Goal: Task Accomplishment & Management: Complete application form

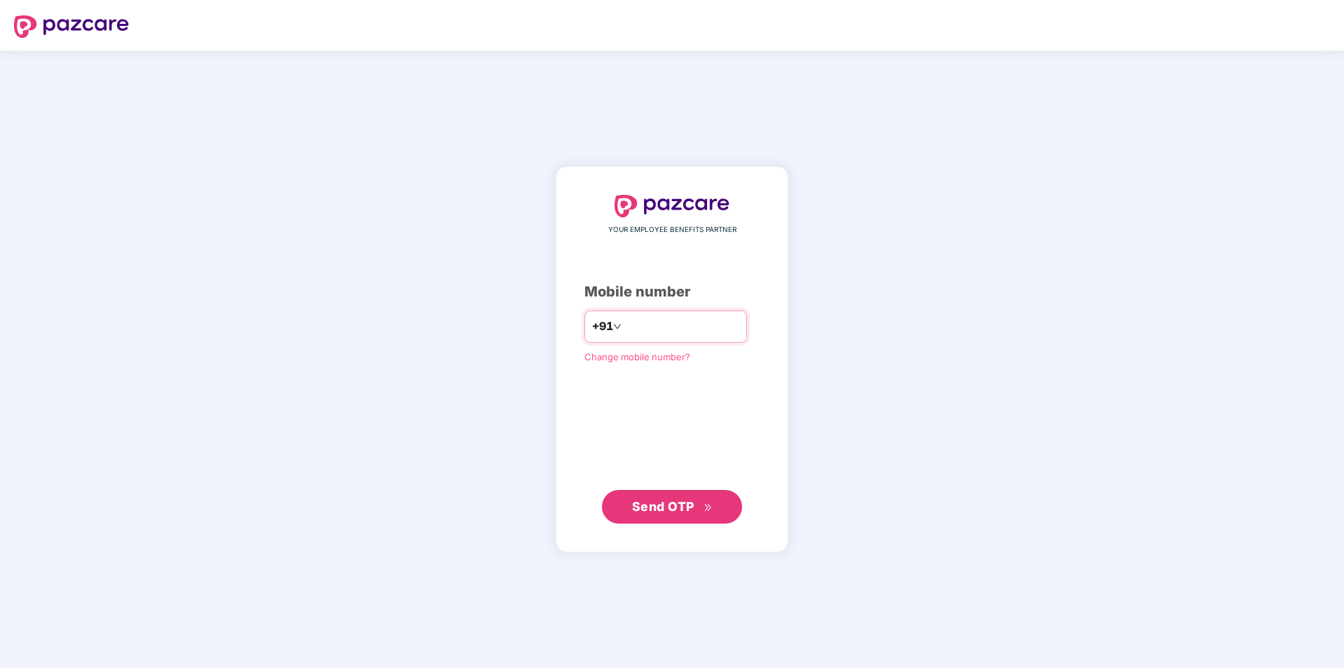
click at [708, 322] on input "number" at bounding box center [681, 326] width 115 height 22
type input "**********"
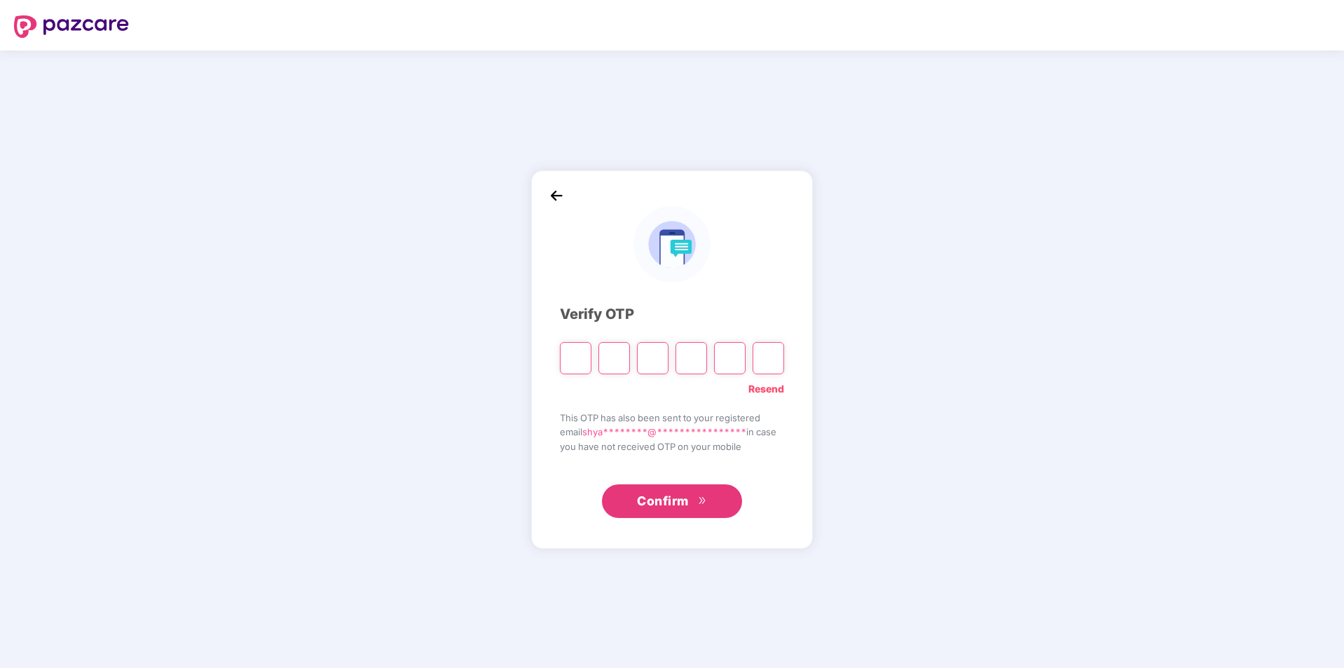
type input "*"
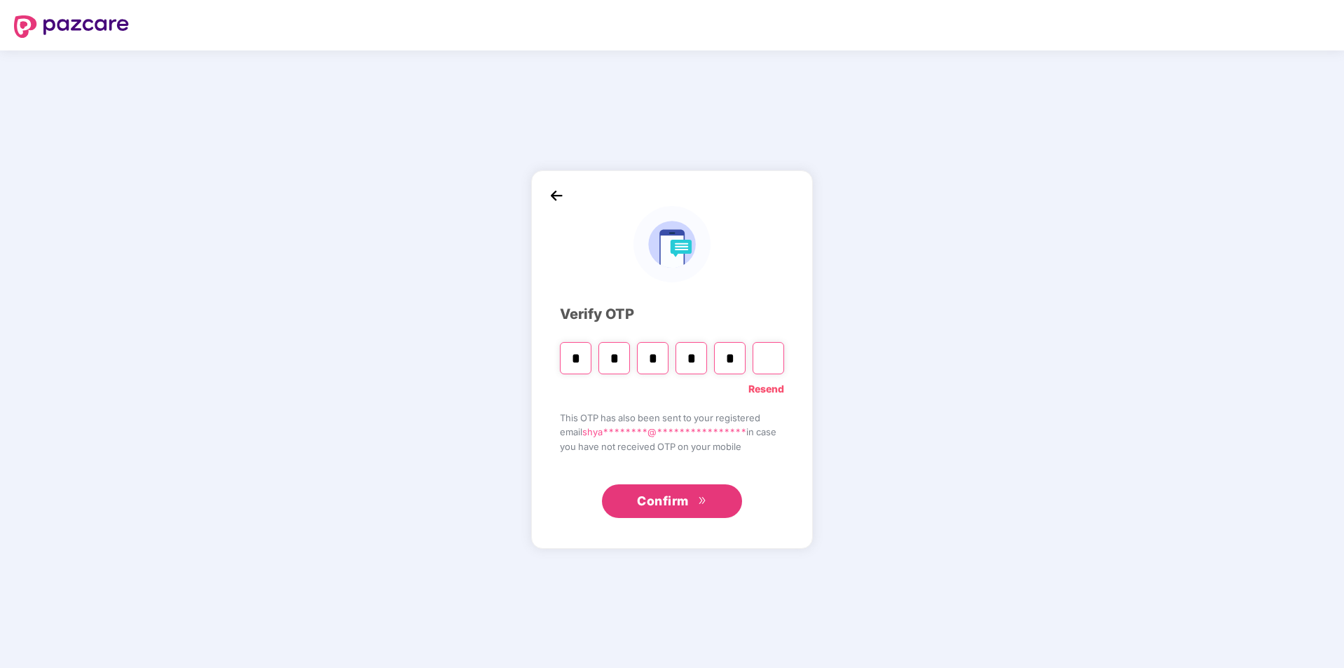
type input "*"
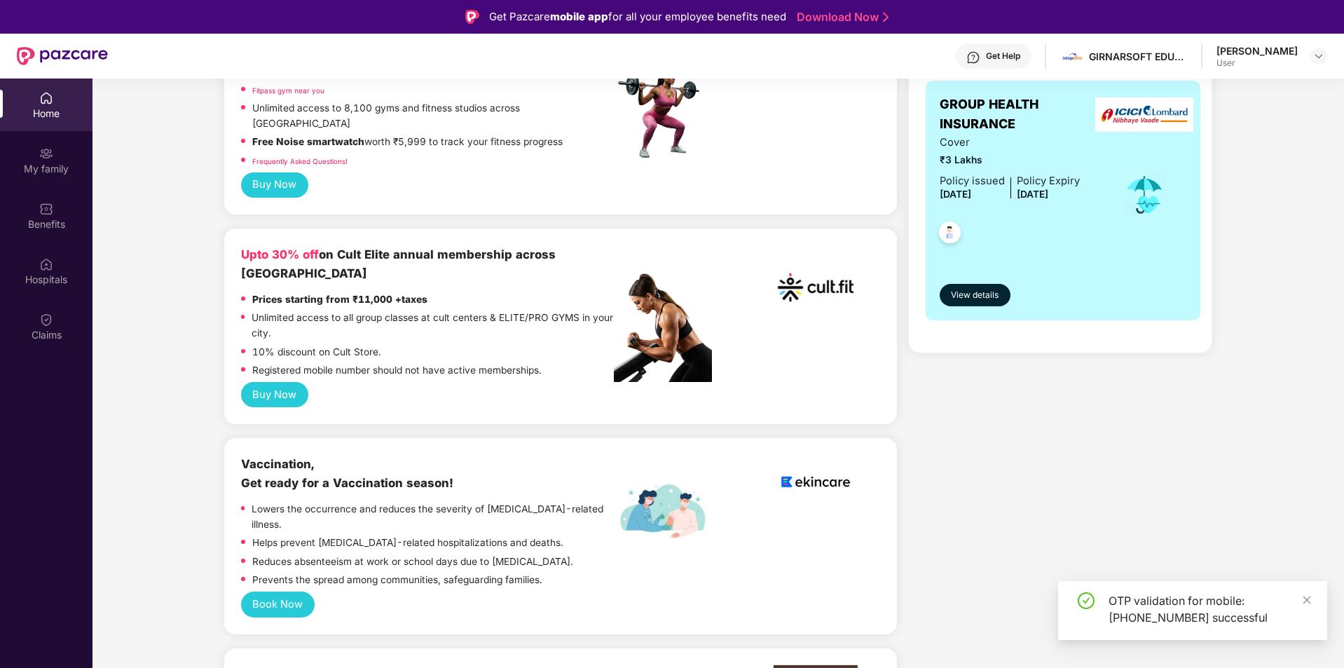
scroll to position [84, 0]
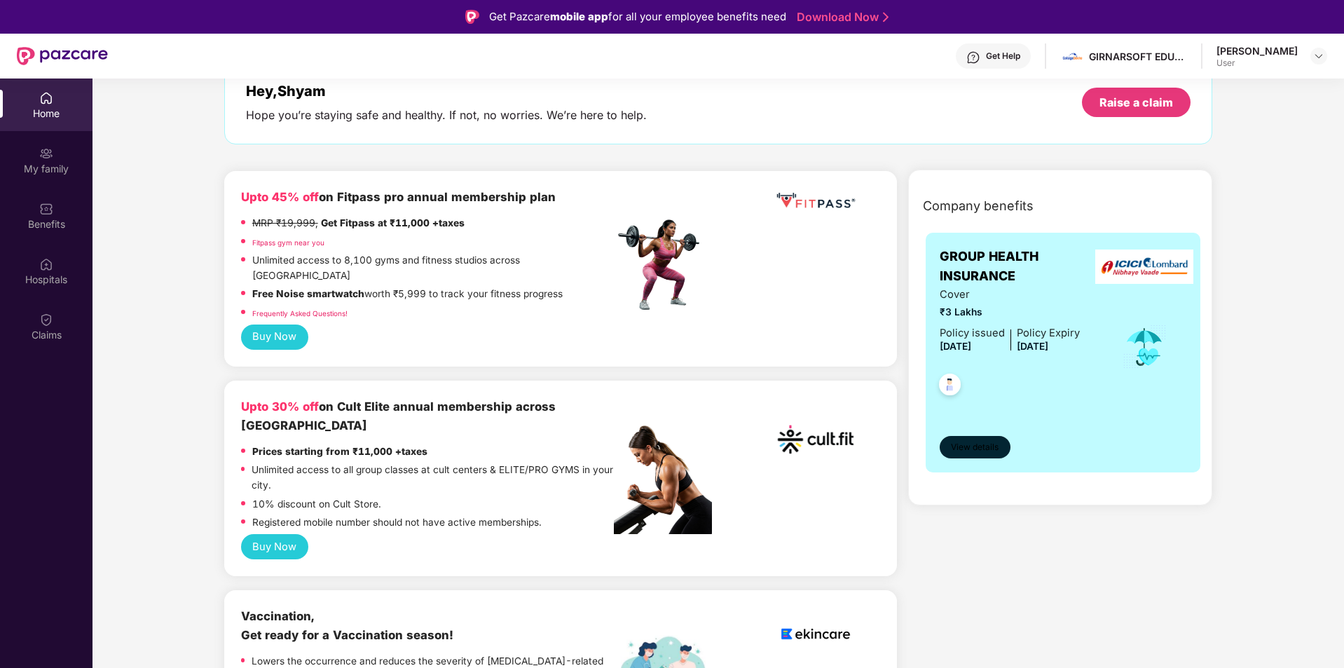
click at [998, 439] on button "View details" at bounding box center [975, 447] width 71 height 22
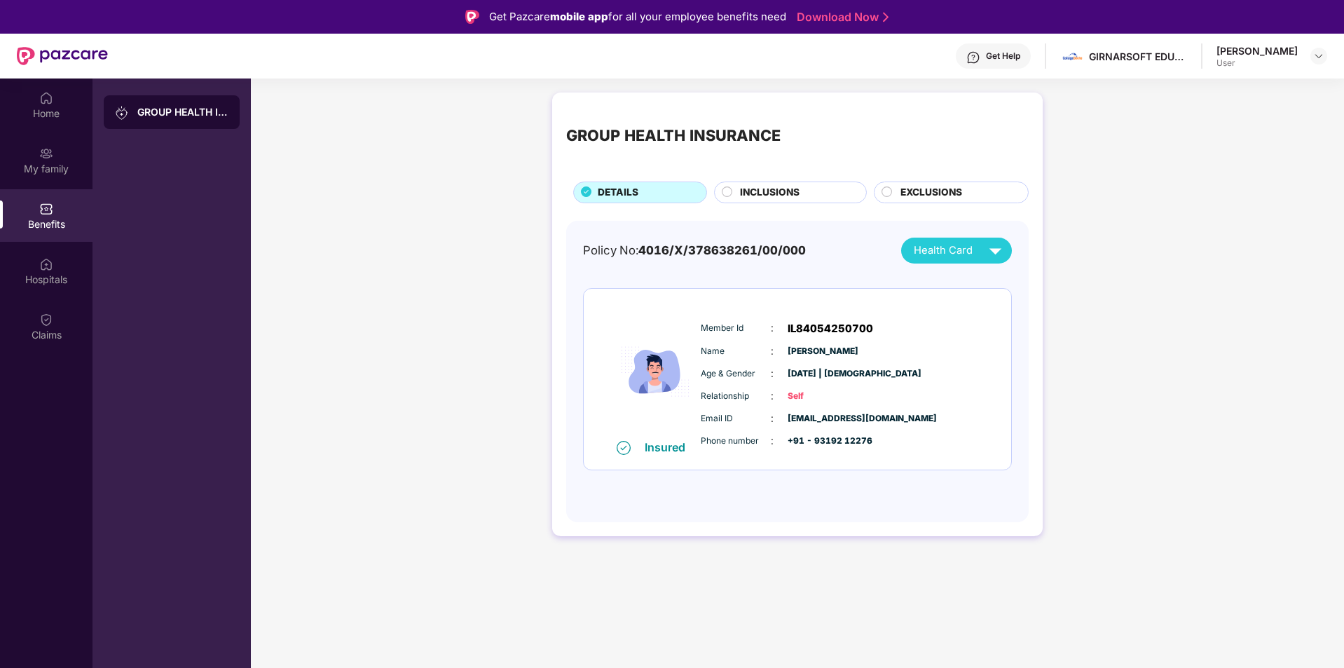
click at [747, 202] on div "INCLUSIONS" at bounding box center [796, 194] width 126 height 18
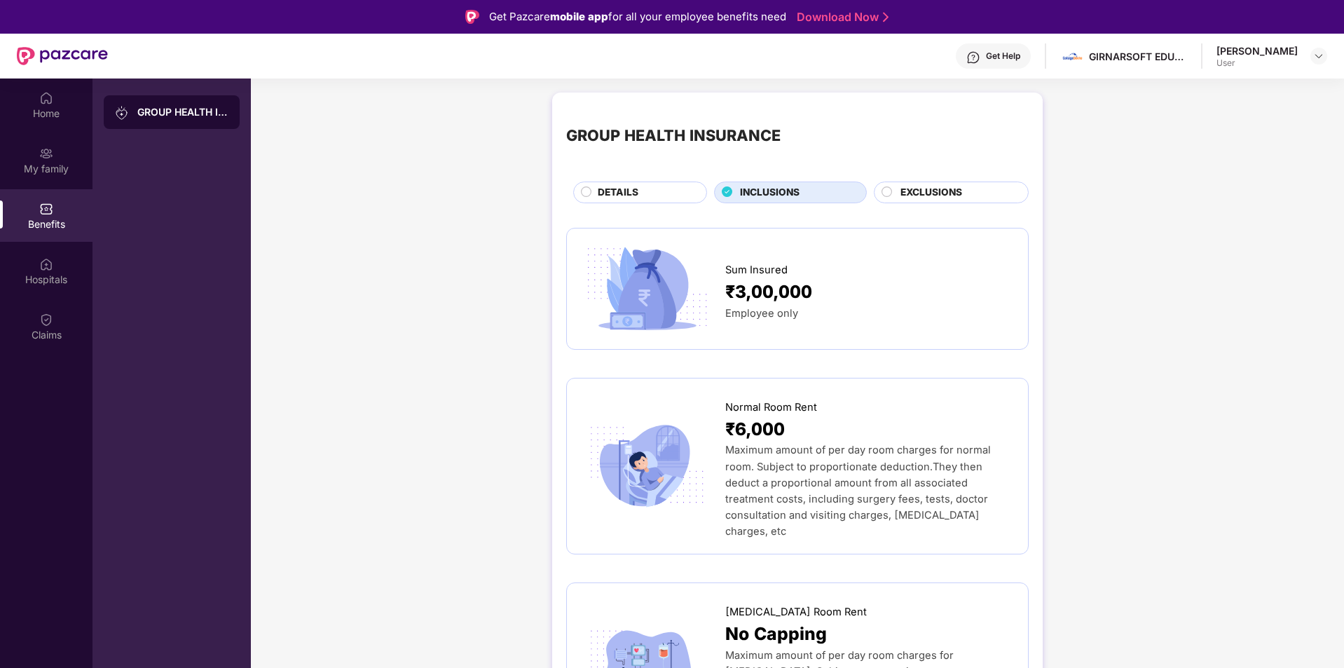
click at [961, 194] on span "EXCLUSIONS" at bounding box center [931, 192] width 62 height 15
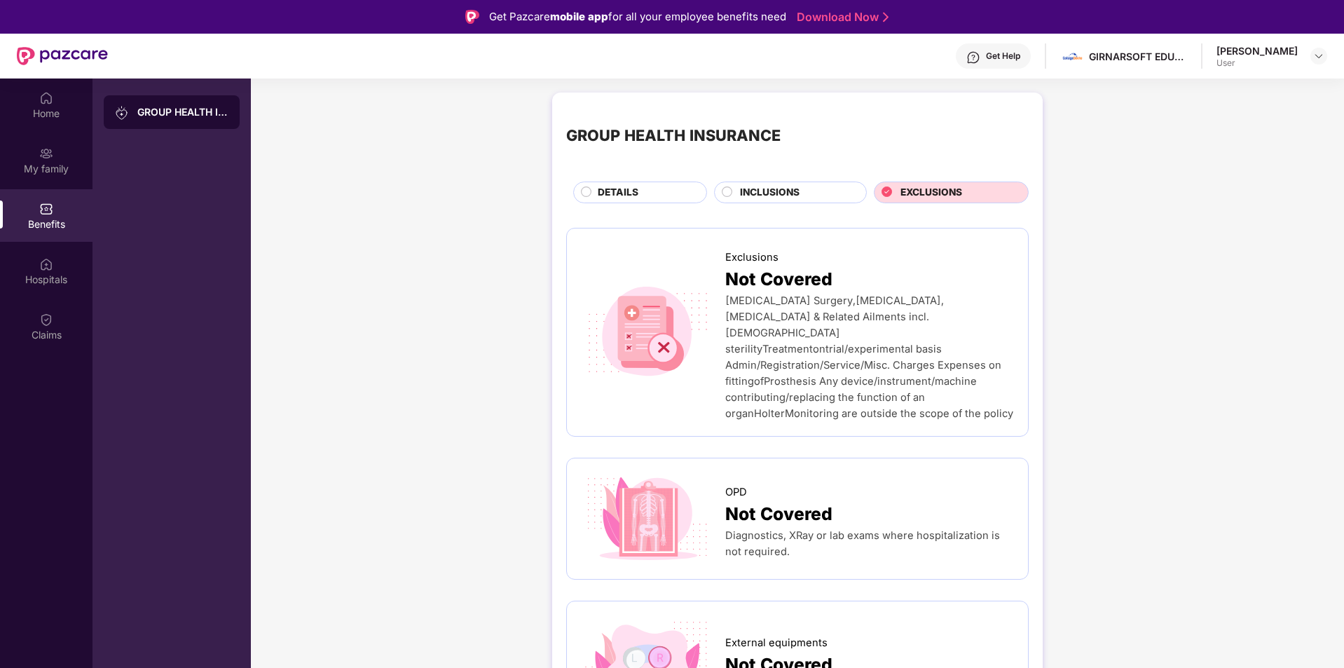
click at [688, 193] on div "DETAILS" at bounding box center [645, 194] width 109 height 18
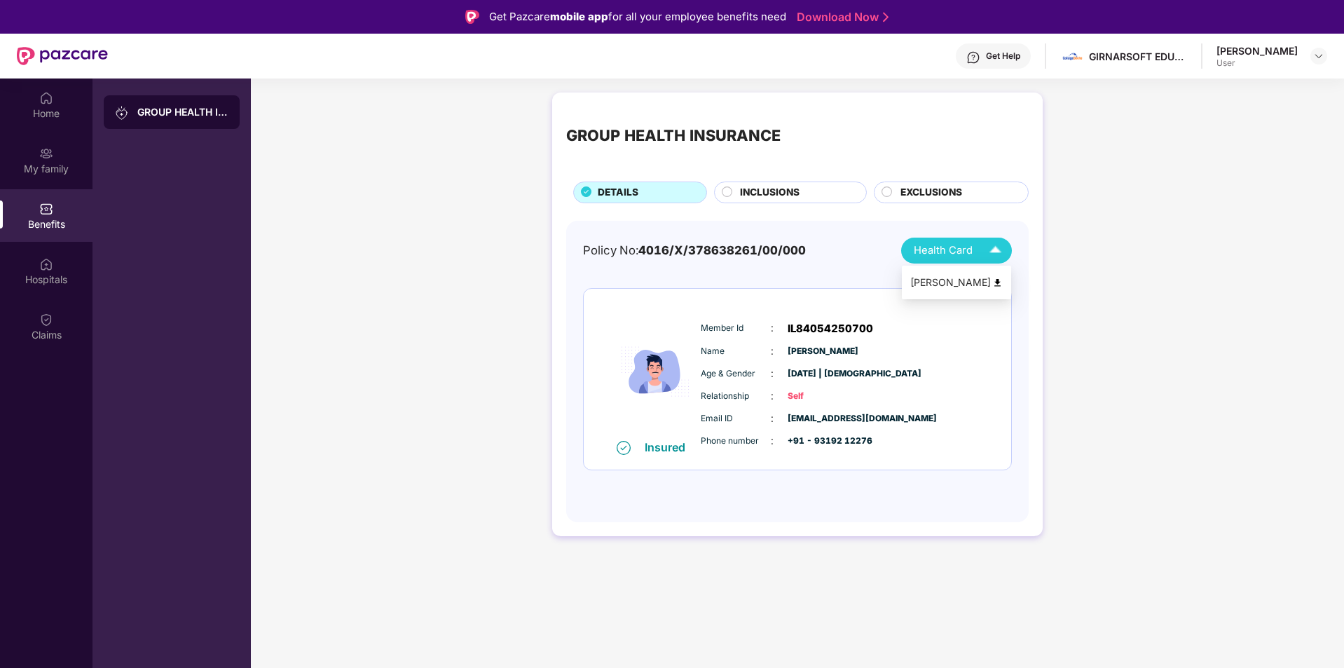
click at [933, 249] on span "Health Card" at bounding box center [943, 250] width 59 height 16
click at [725, 517] on div "Policy No: 4016/X/378638261/00/000 Health Card Insured Member Id : IL8405425070…" at bounding box center [797, 372] width 462 height 302
click at [59, 167] on div "My family" at bounding box center [46, 169] width 92 height 14
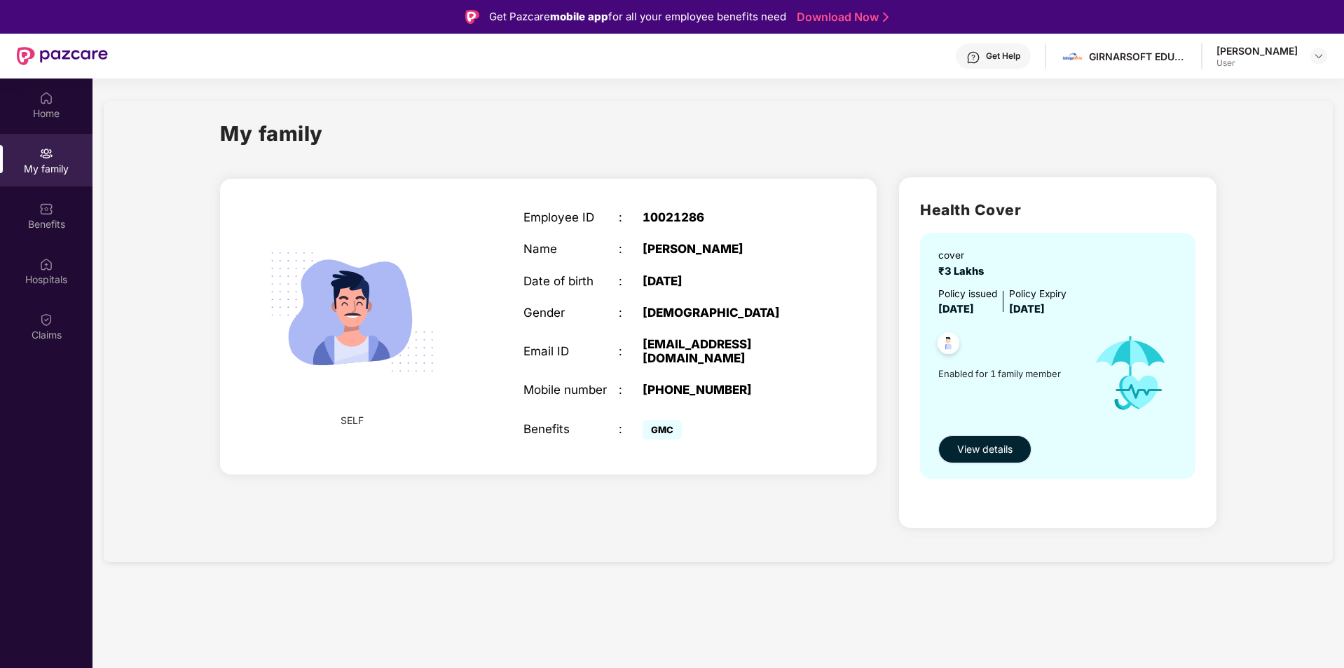
click at [965, 453] on span "View details" at bounding box center [984, 448] width 55 height 15
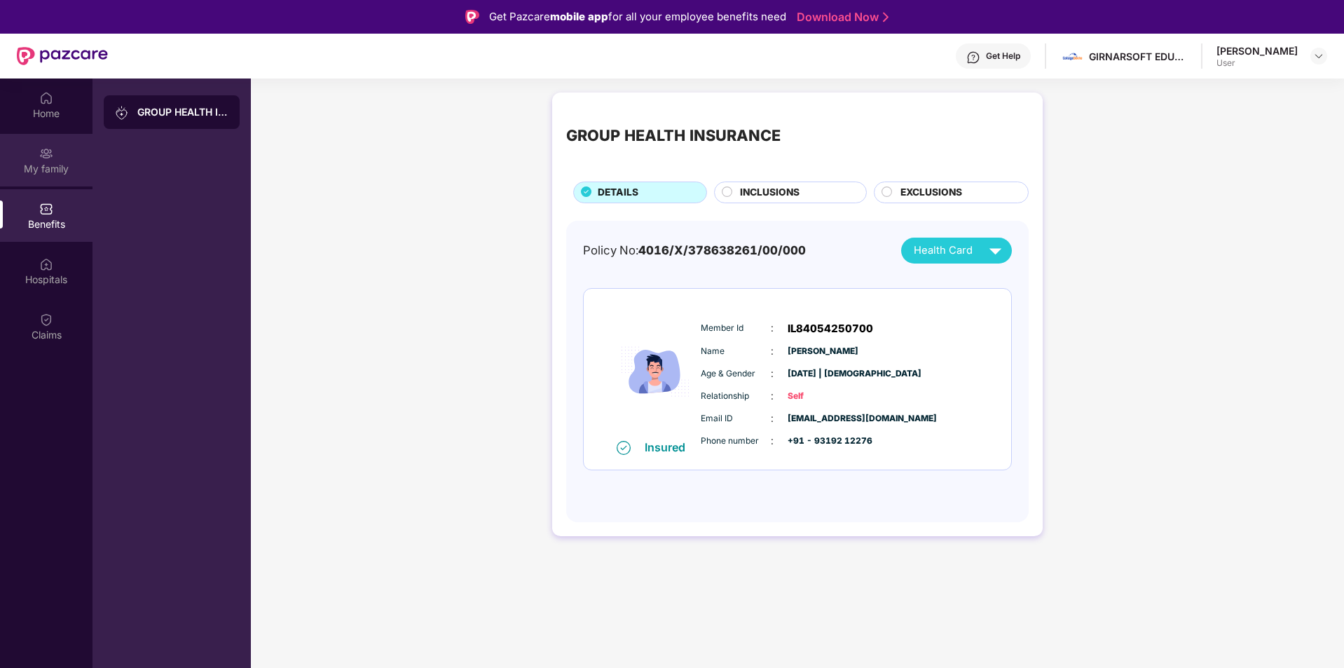
click at [74, 144] on div "My family" at bounding box center [46, 160] width 92 height 53
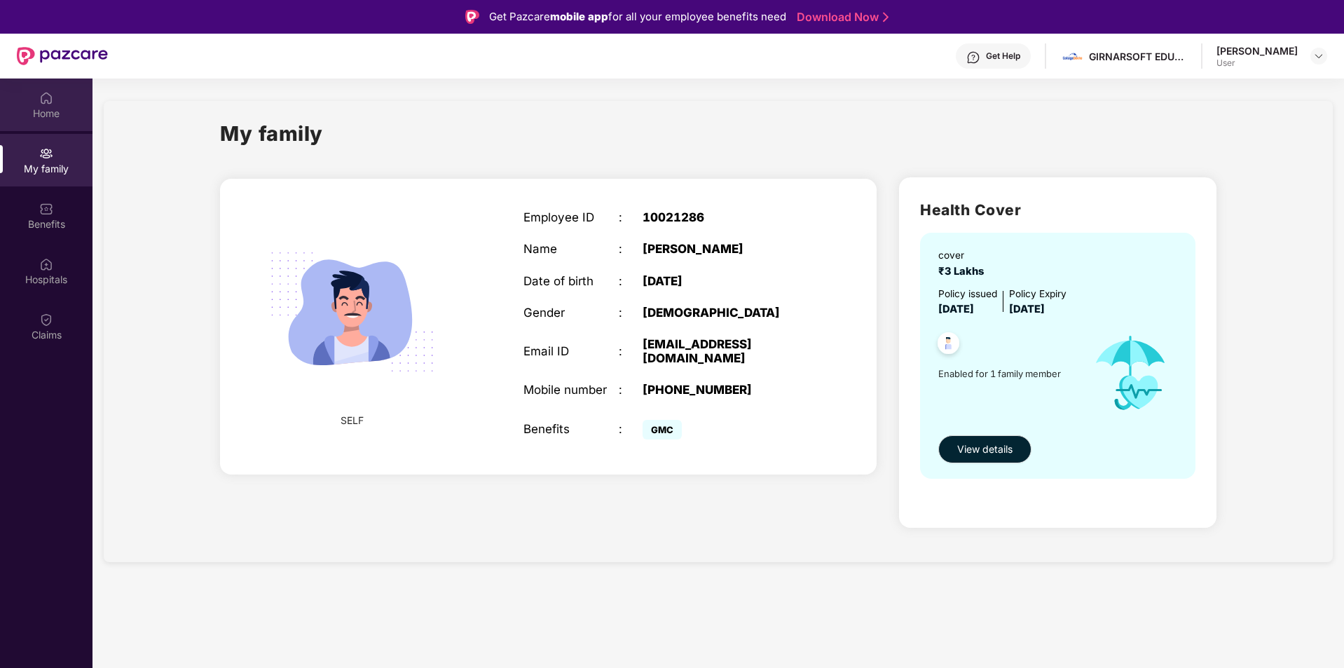
click at [57, 111] on div "Home" at bounding box center [46, 113] width 92 height 14
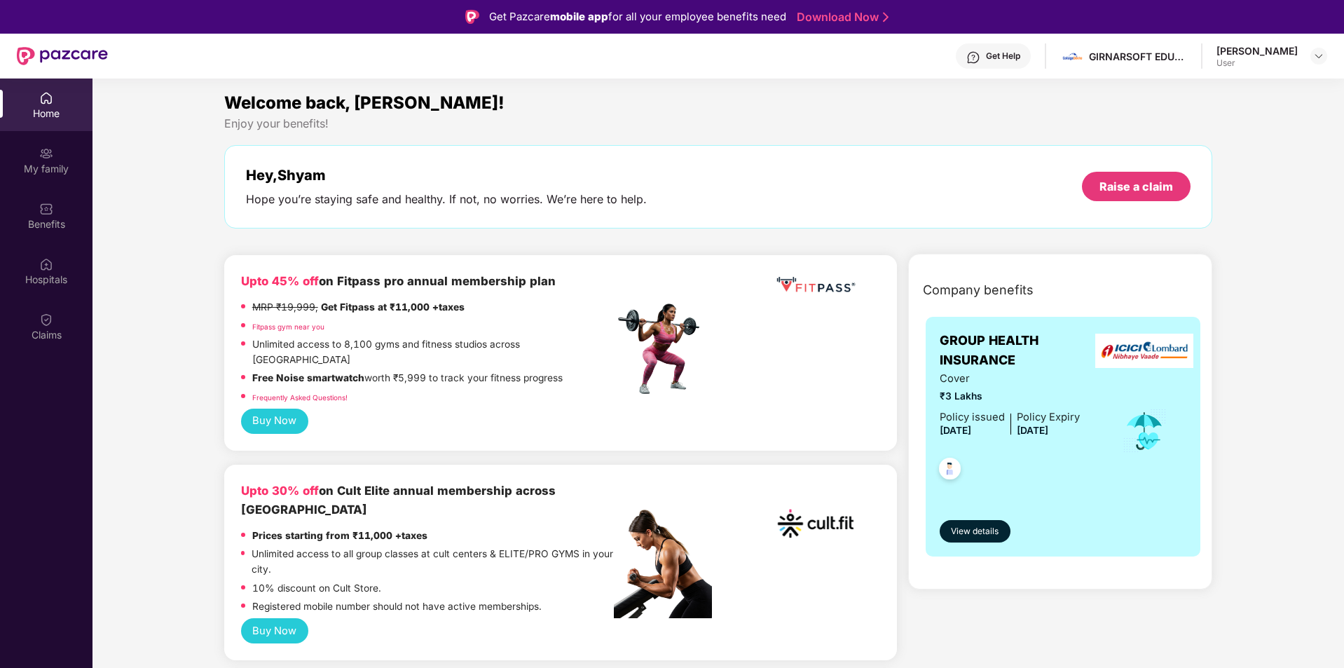
click at [1126, 205] on div "Hey, [PERSON_NAME] you’re staying safe and healthy. If not, no worries. We’re h…" at bounding box center [718, 187] width 945 height 40
click at [1126, 180] on div "Raise a claim" at bounding box center [1136, 186] width 74 height 15
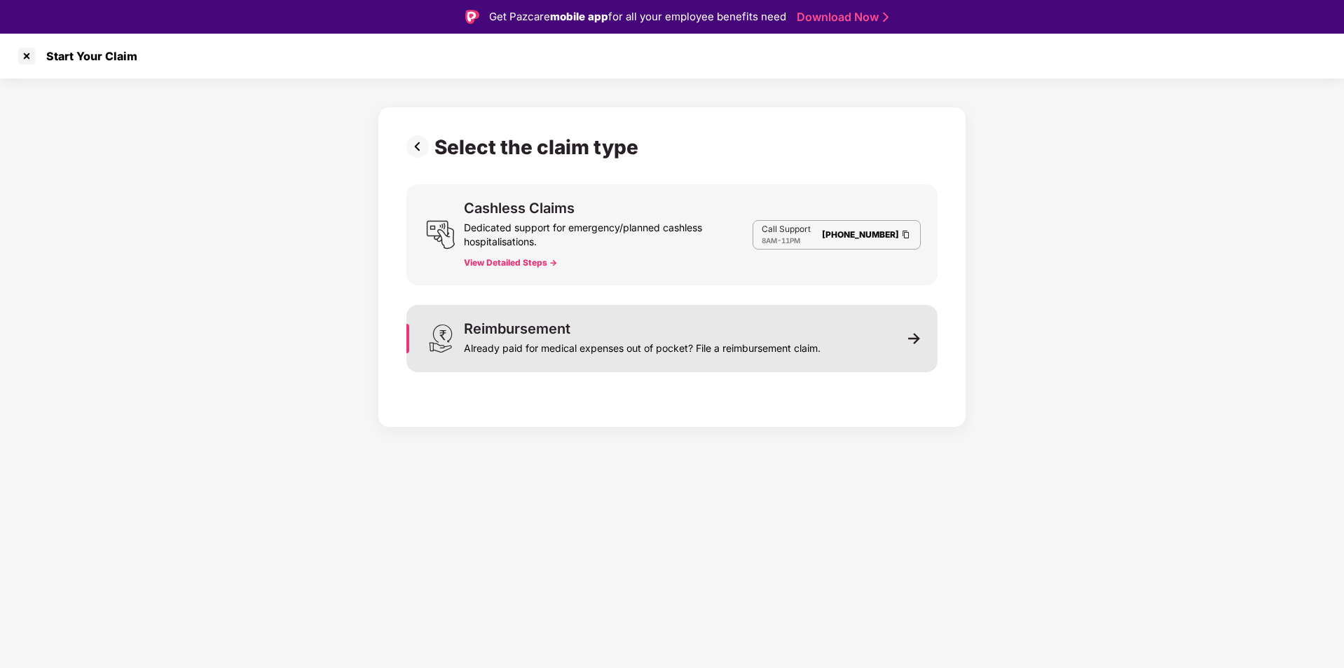
click at [872, 357] on div "Reimbursement Already paid for medical expenses out of pocket? File a reimburse…" at bounding box center [671, 338] width 531 height 67
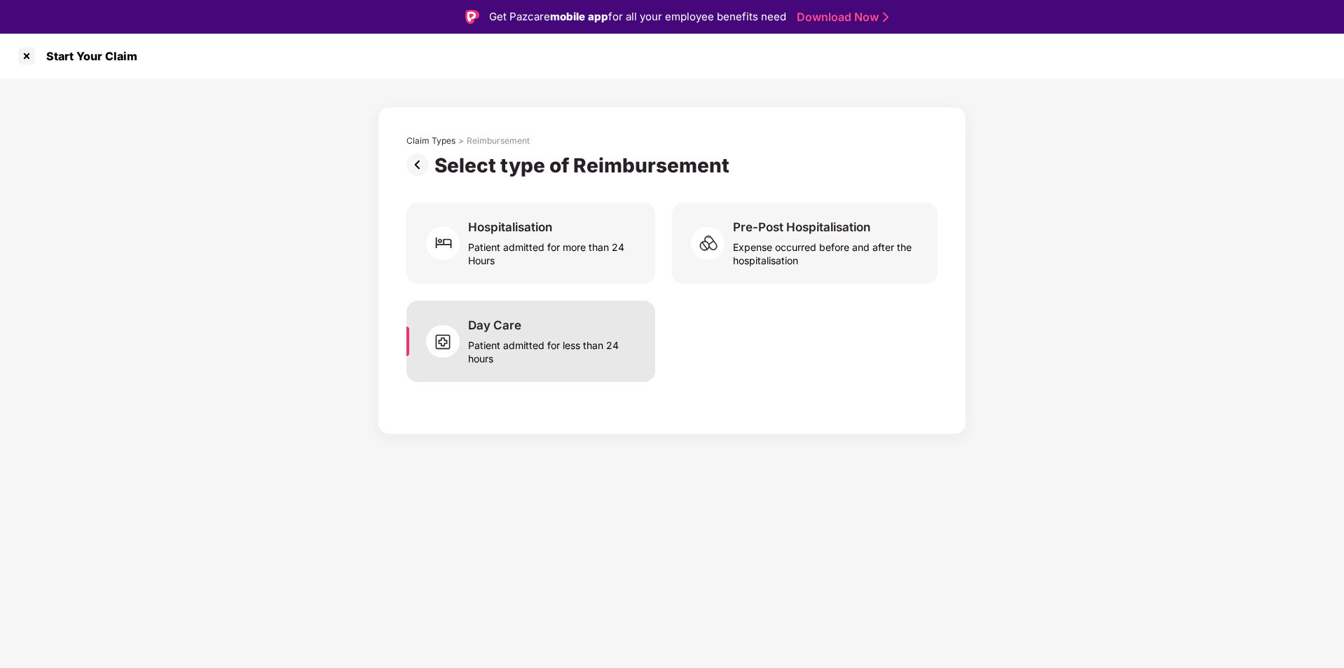
click at [451, 359] on img at bounding box center [447, 341] width 42 height 42
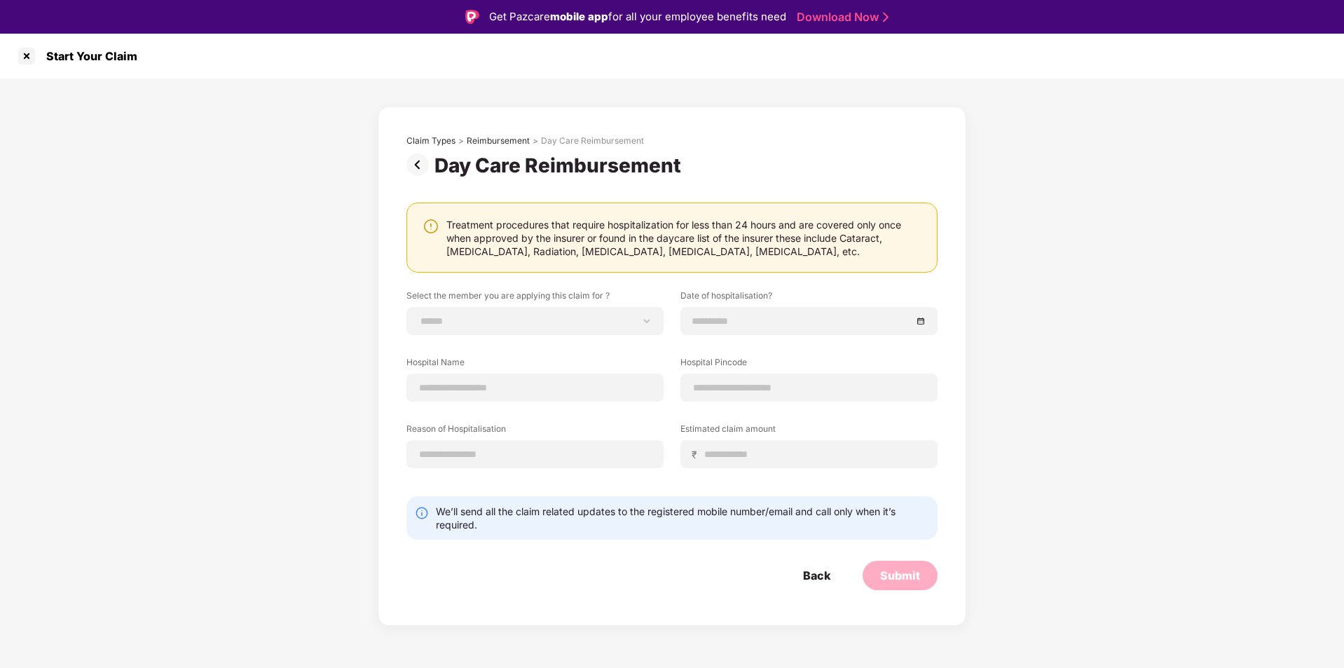
click at [461, 301] on label "Select the member you are applying this claim for ?" at bounding box center [534, 298] width 257 height 18
select select "**********"
click at [418, 315] on select "**********" at bounding box center [534, 320] width 233 height 11
click at [722, 328] on input at bounding box center [801, 320] width 219 height 15
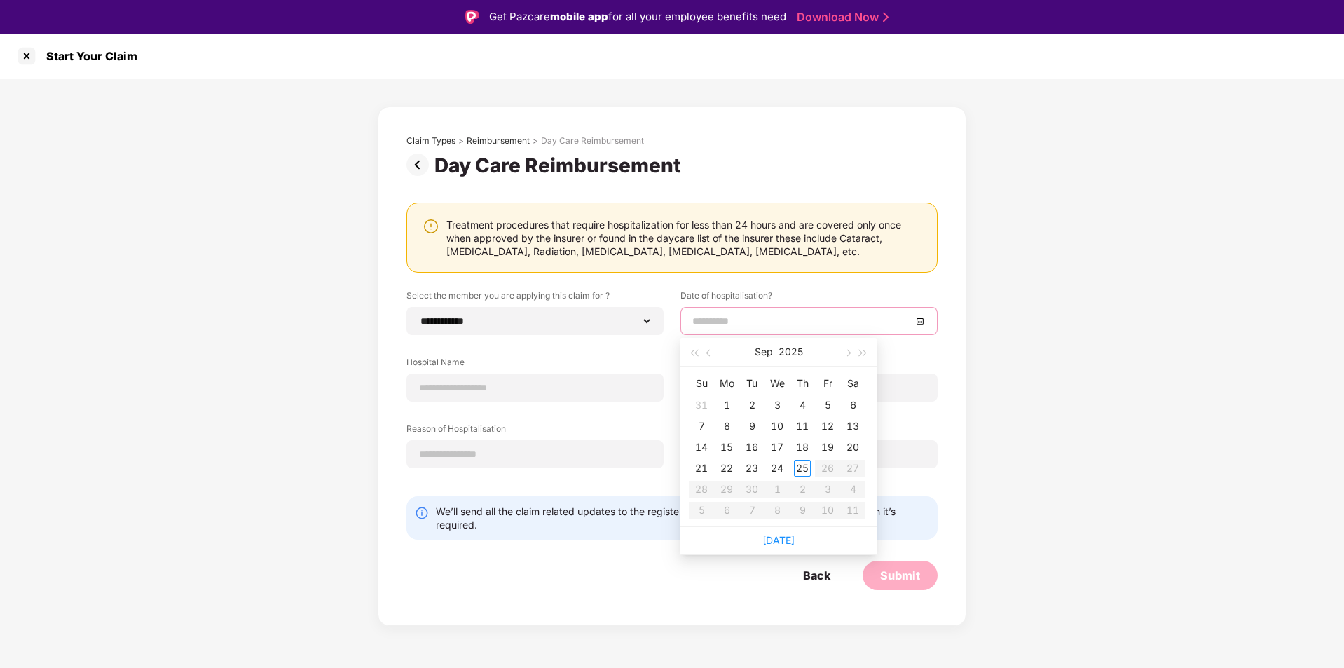
click at [733, 355] on div "[DATE]" at bounding box center [778, 352] width 122 height 28
type input "**********"
click at [777, 445] on div "17" at bounding box center [777, 447] width 17 height 17
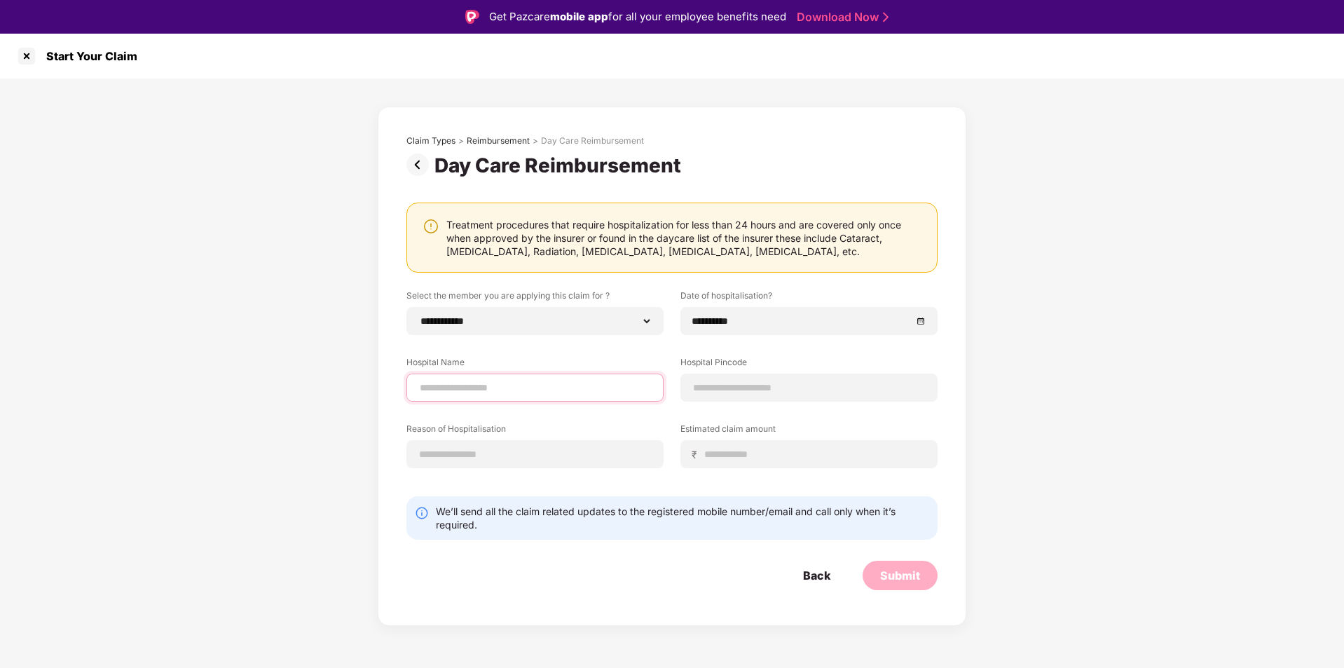
click at [436, 392] on input at bounding box center [534, 387] width 233 height 15
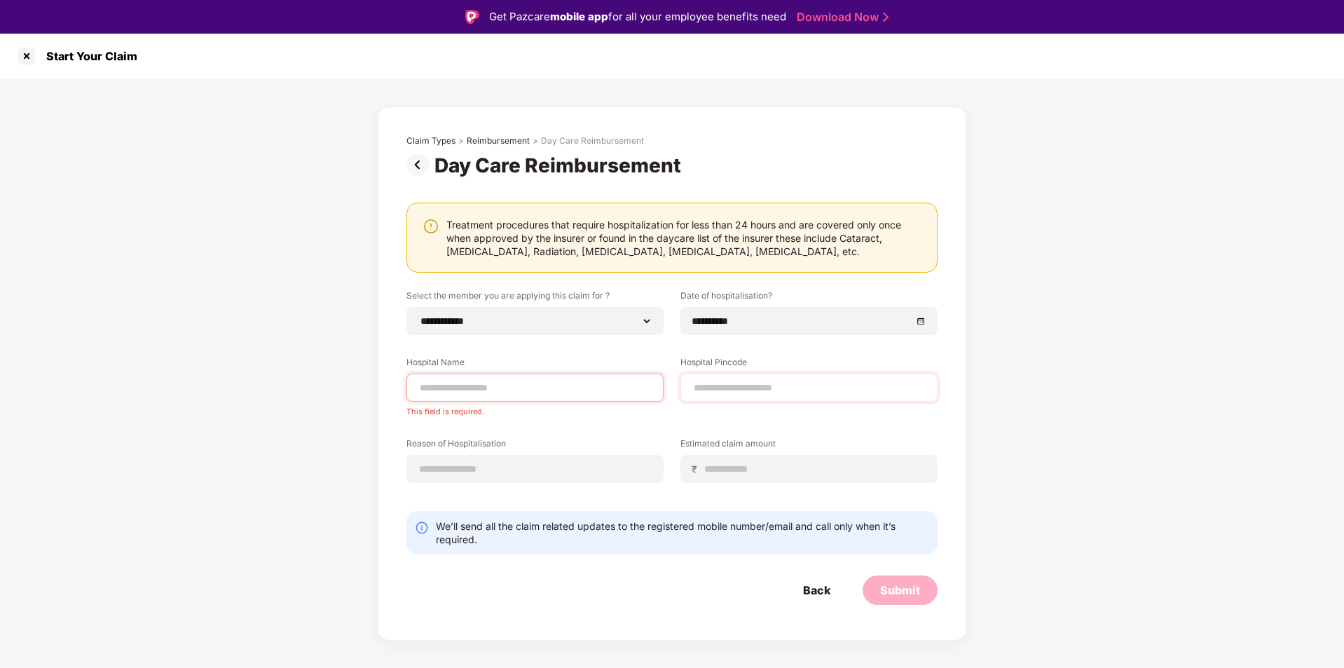
click at [790, 395] on div at bounding box center [808, 387] width 257 height 28
click at [476, 477] on div at bounding box center [534, 469] width 257 height 28
click at [543, 468] on input at bounding box center [534, 469] width 233 height 15
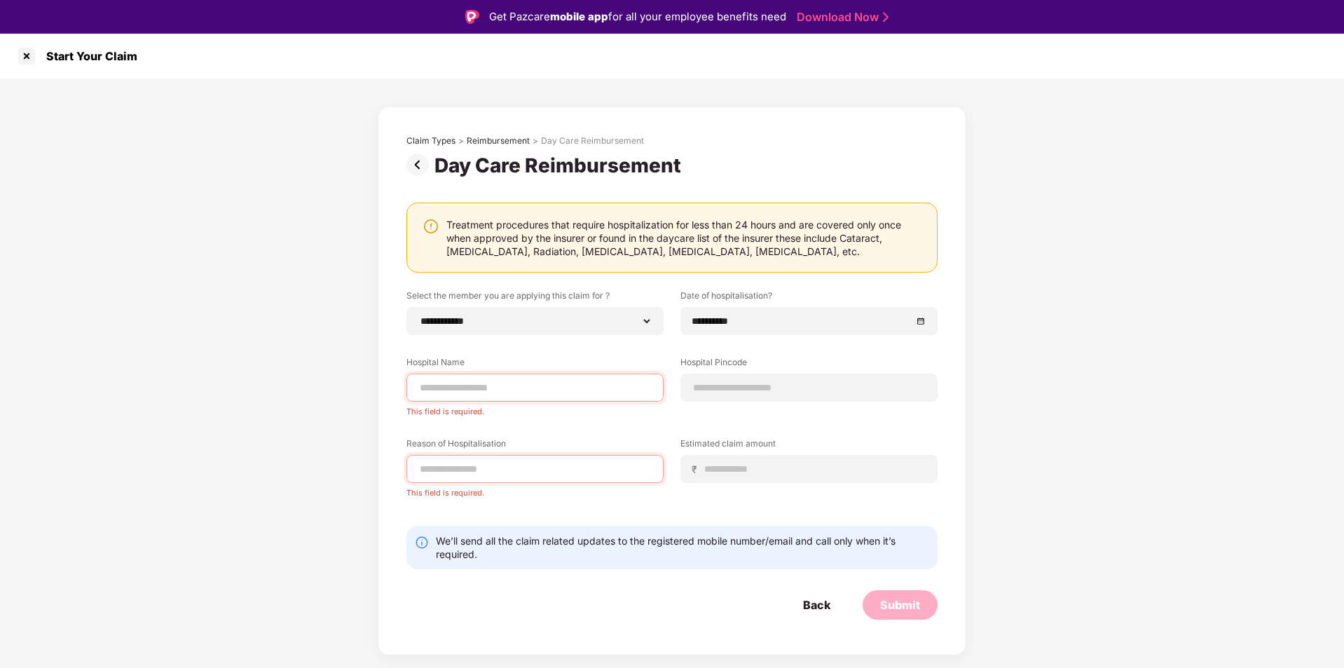
click at [676, 468] on div "Estimated claim amount ₹" at bounding box center [805, 460] width 266 height 46
click at [729, 465] on input at bounding box center [814, 469] width 222 height 15
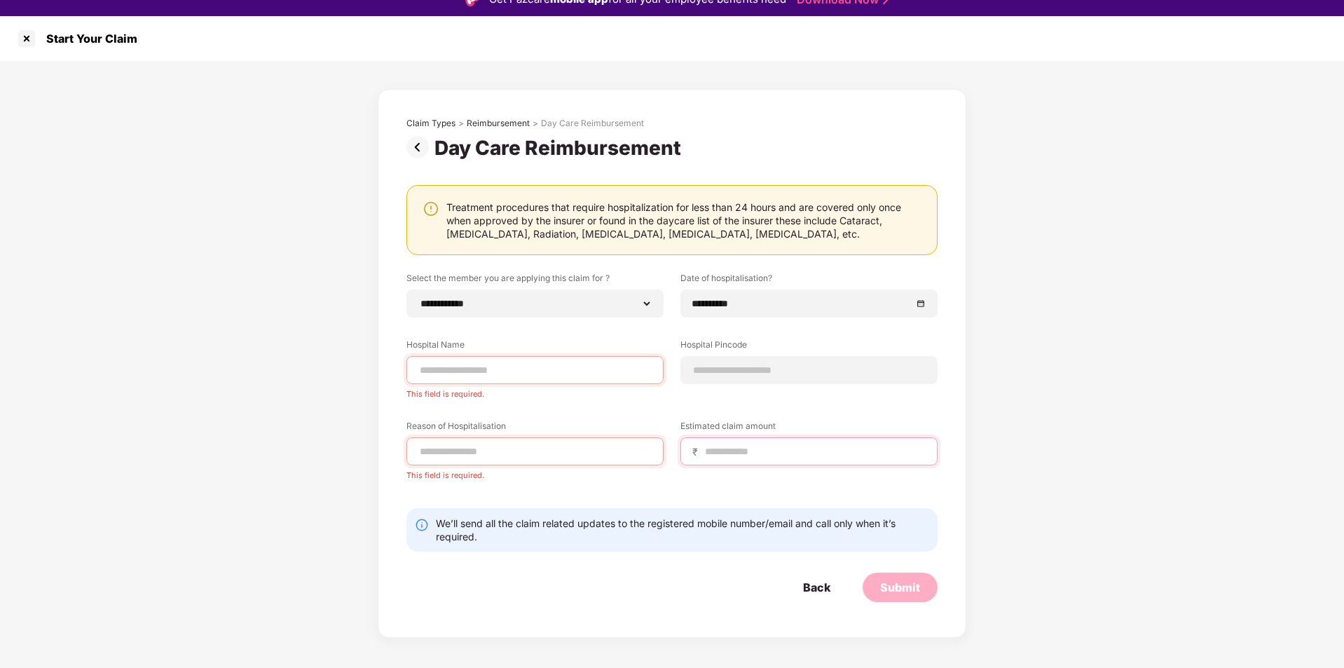
scroll to position [34, 0]
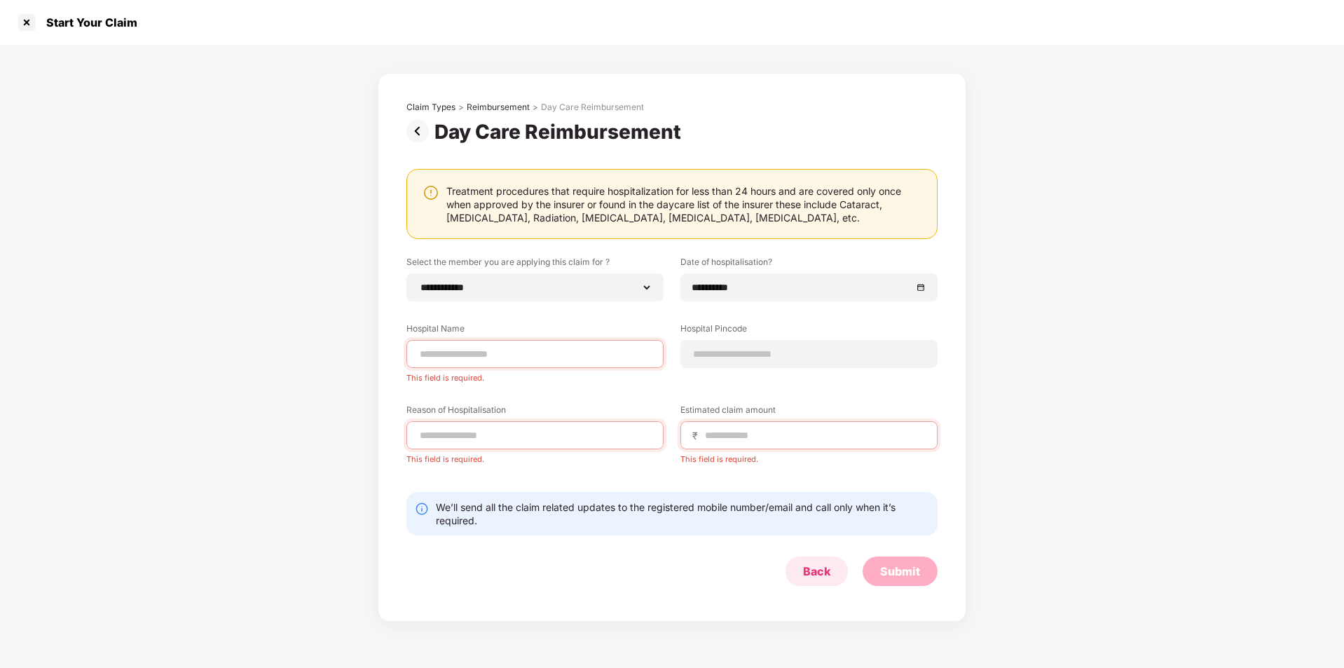
click at [811, 568] on div "Back" at bounding box center [816, 570] width 27 height 15
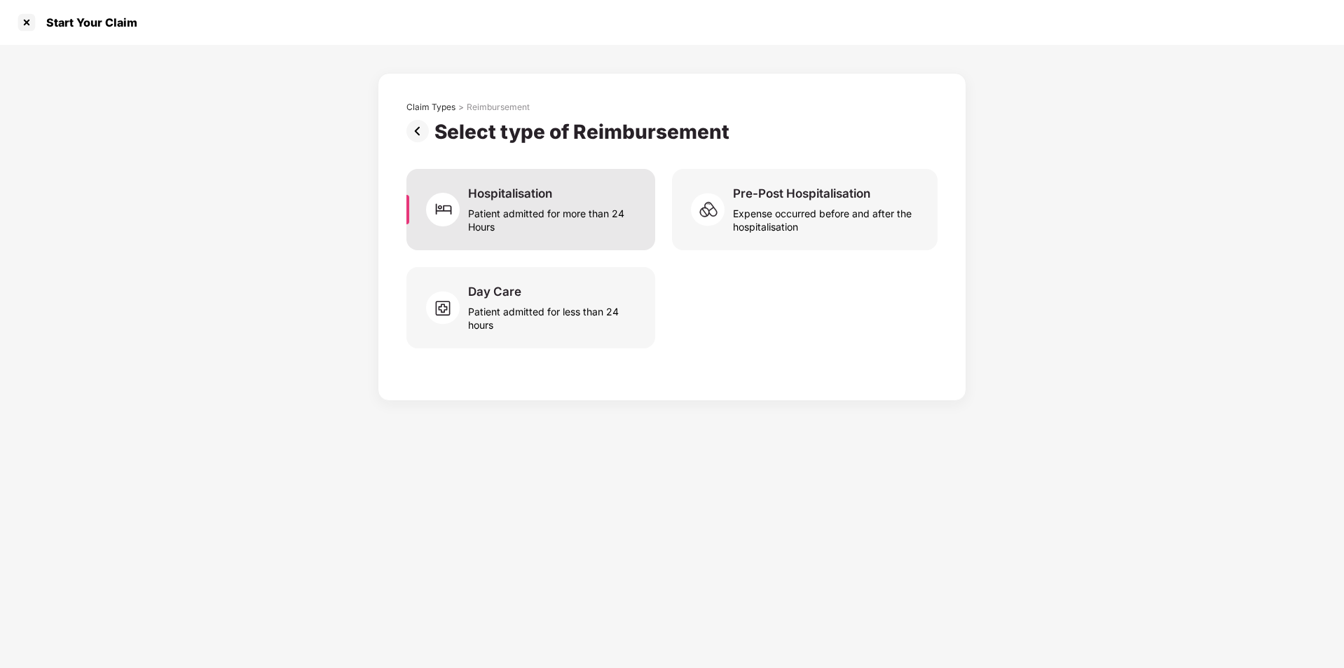
click at [481, 184] on div "Hospitalisation Patient admitted for more than 24 Hours" at bounding box center [530, 209] width 249 height 81
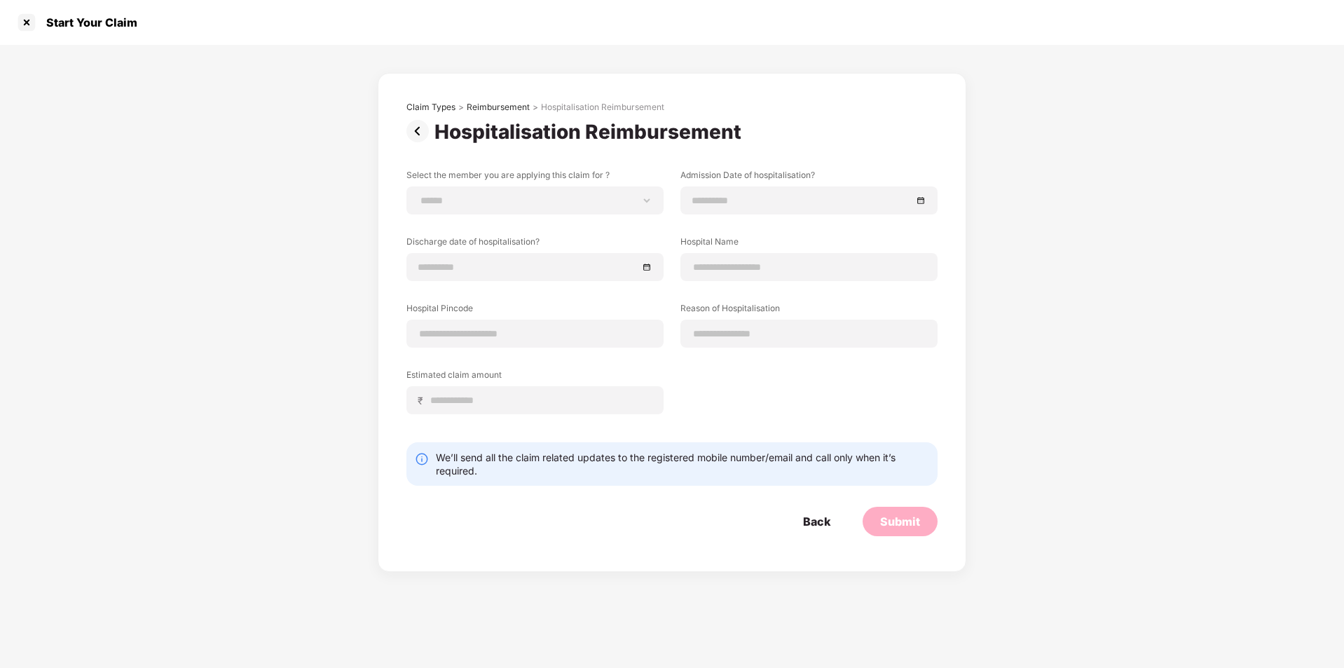
click at [413, 126] on img at bounding box center [420, 131] width 28 height 22
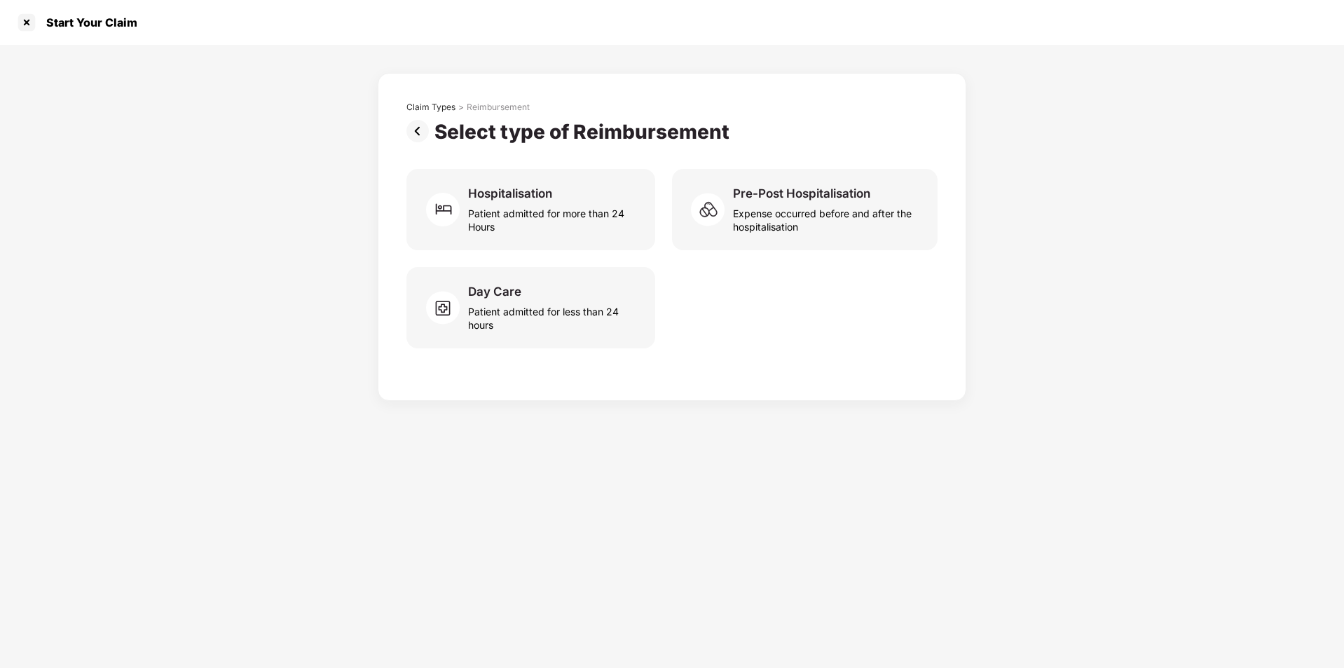
click at [408, 113] on div "Claim Types > Reimbursement" at bounding box center [671, 111] width 531 height 18
click at [408, 105] on div "Claim Types" at bounding box center [430, 107] width 49 height 11
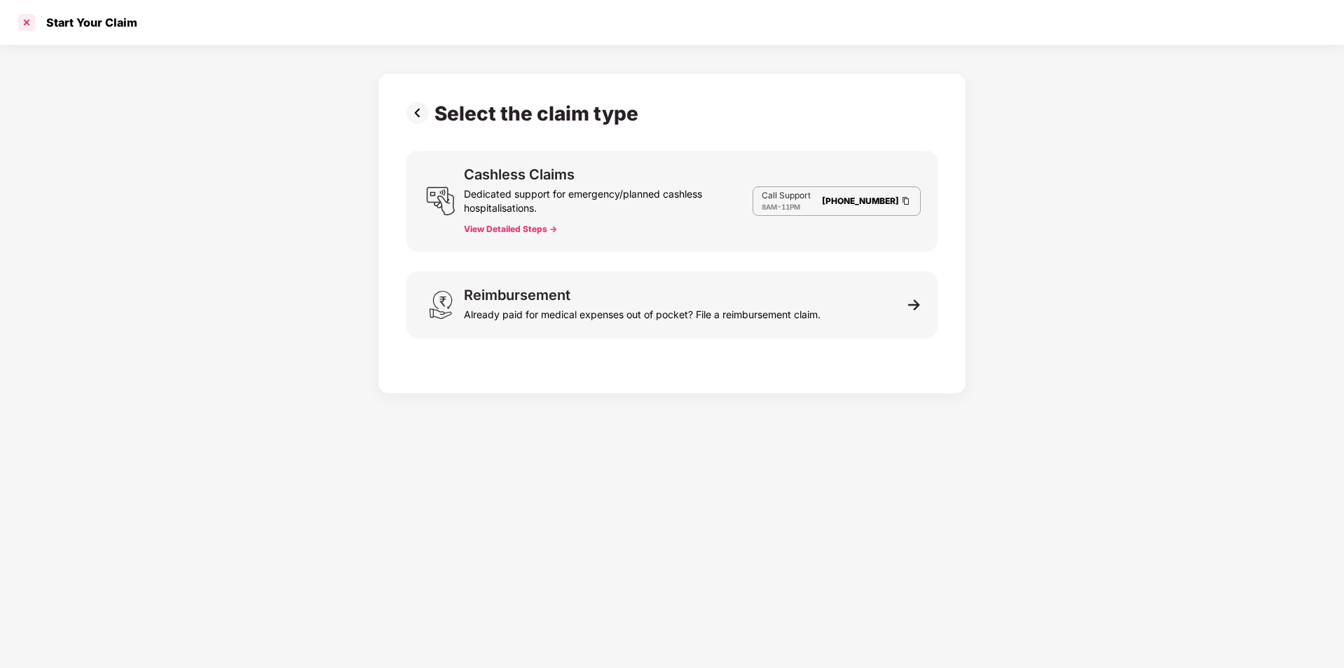
click at [23, 19] on div at bounding box center [26, 22] width 22 height 22
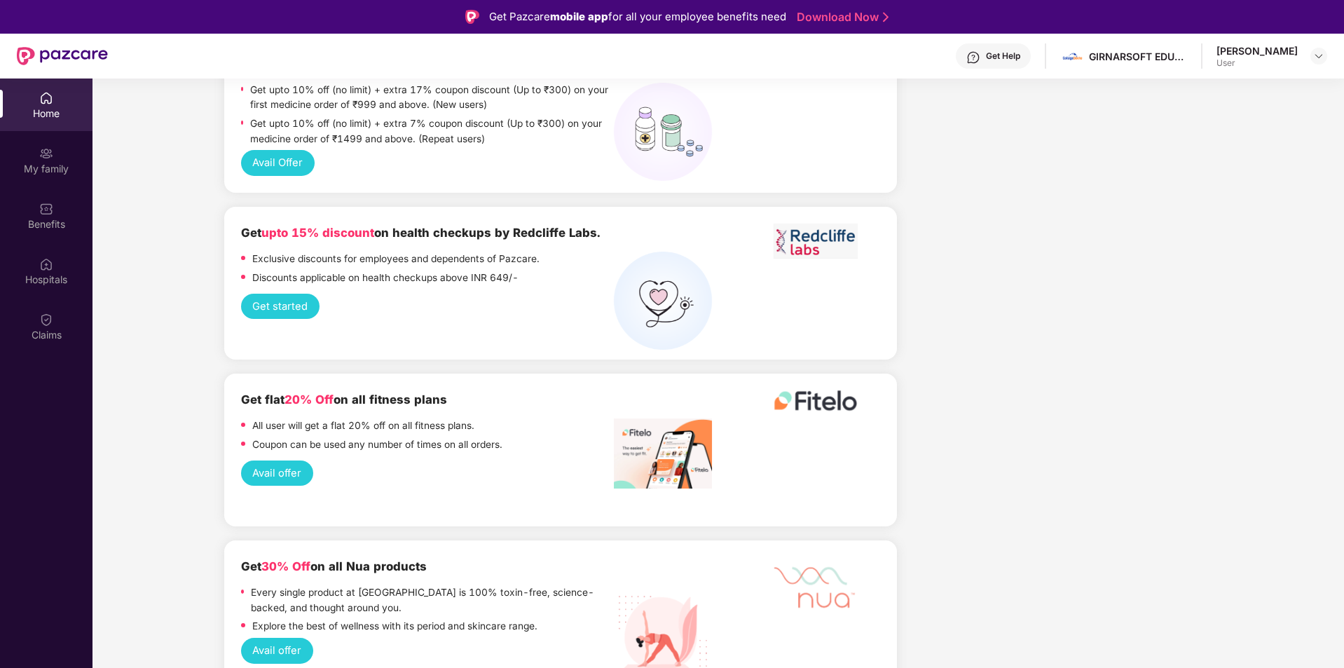
scroll to position [1597, 0]
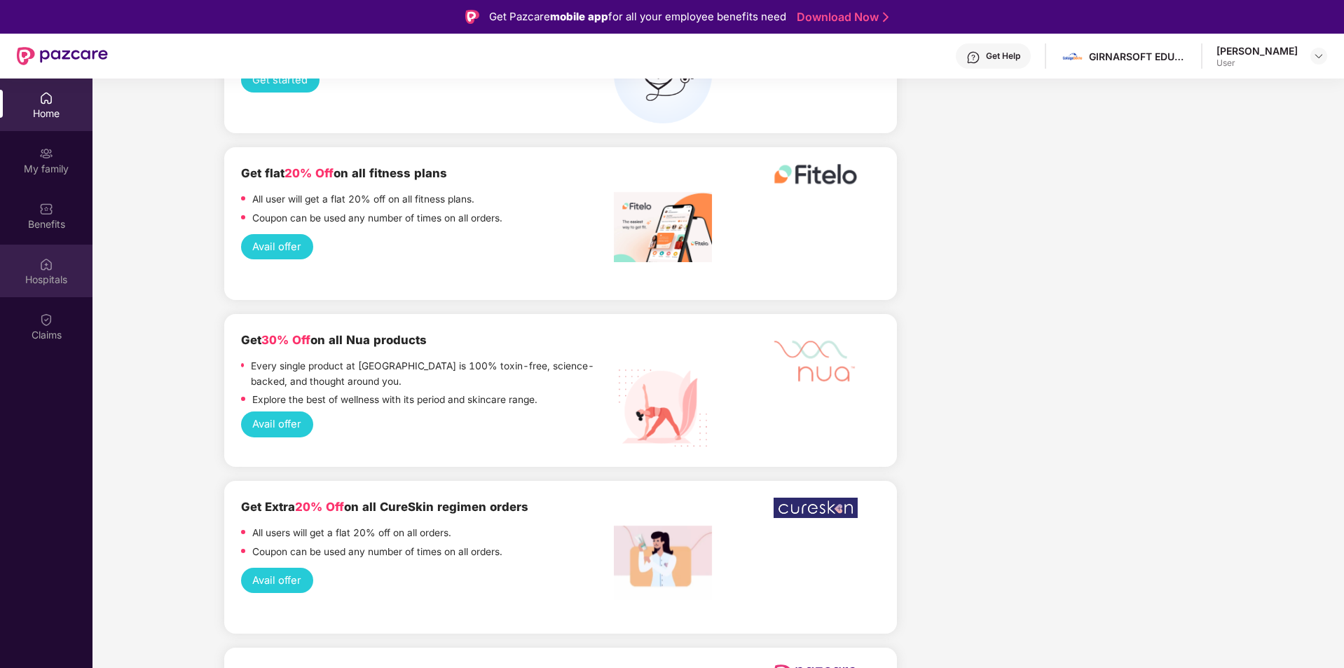
click at [54, 273] on div "Hospitals" at bounding box center [46, 280] width 92 height 14
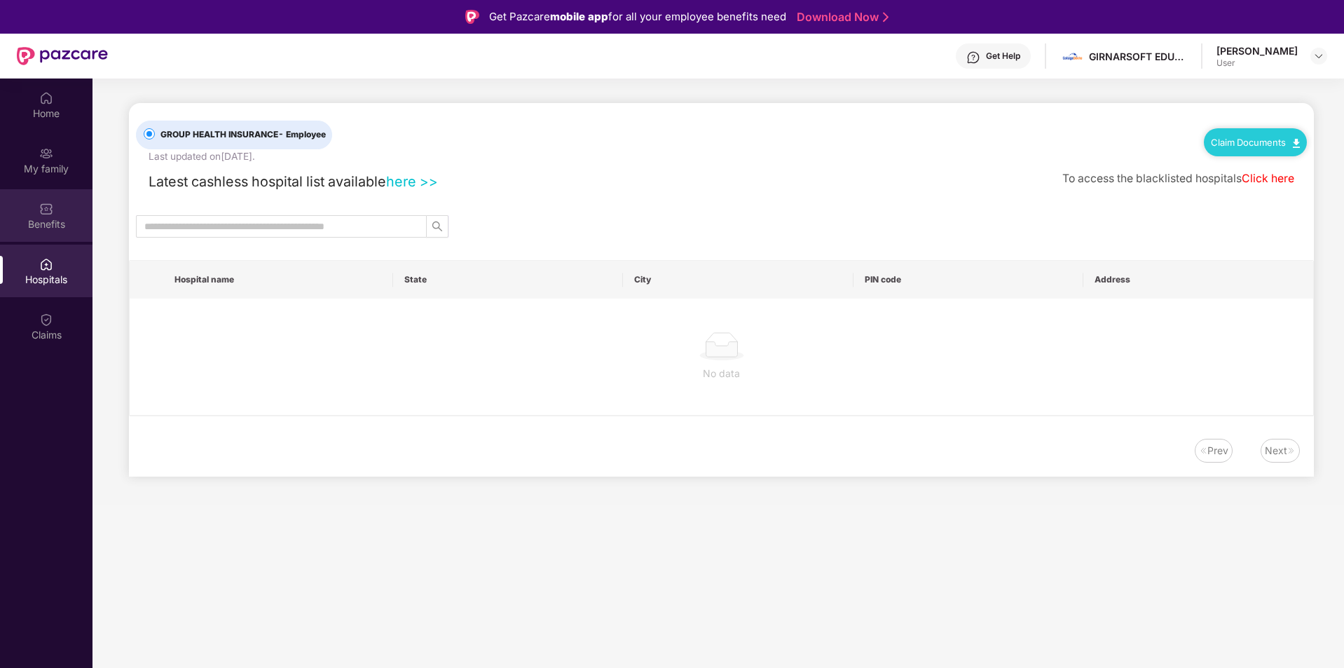
click at [48, 225] on div "Benefits" at bounding box center [46, 224] width 92 height 14
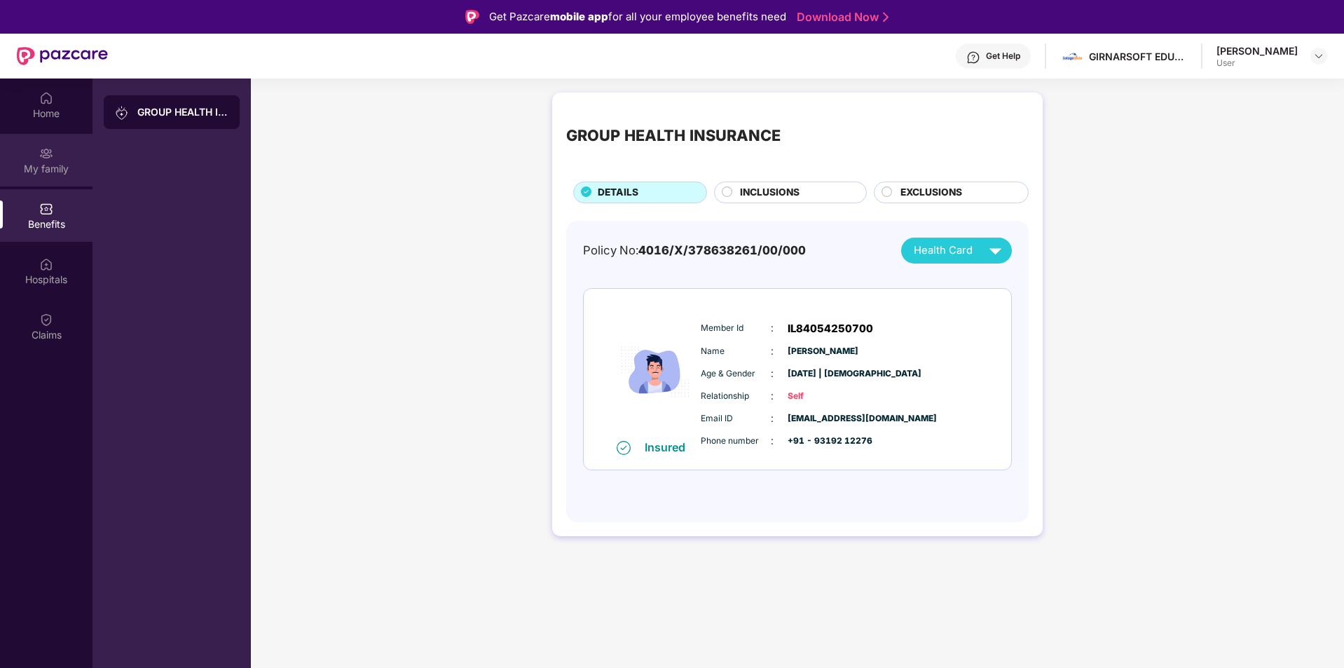
click at [76, 159] on div "My family" at bounding box center [46, 160] width 92 height 53
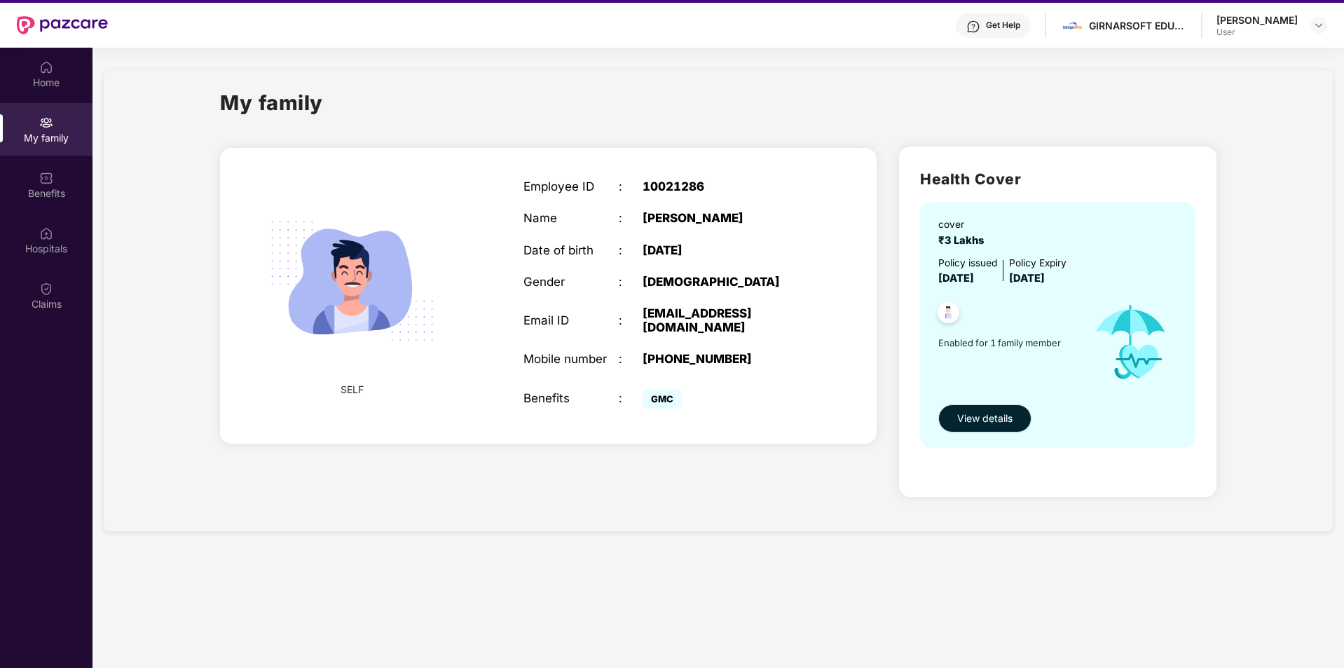
scroll to position [78, 0]
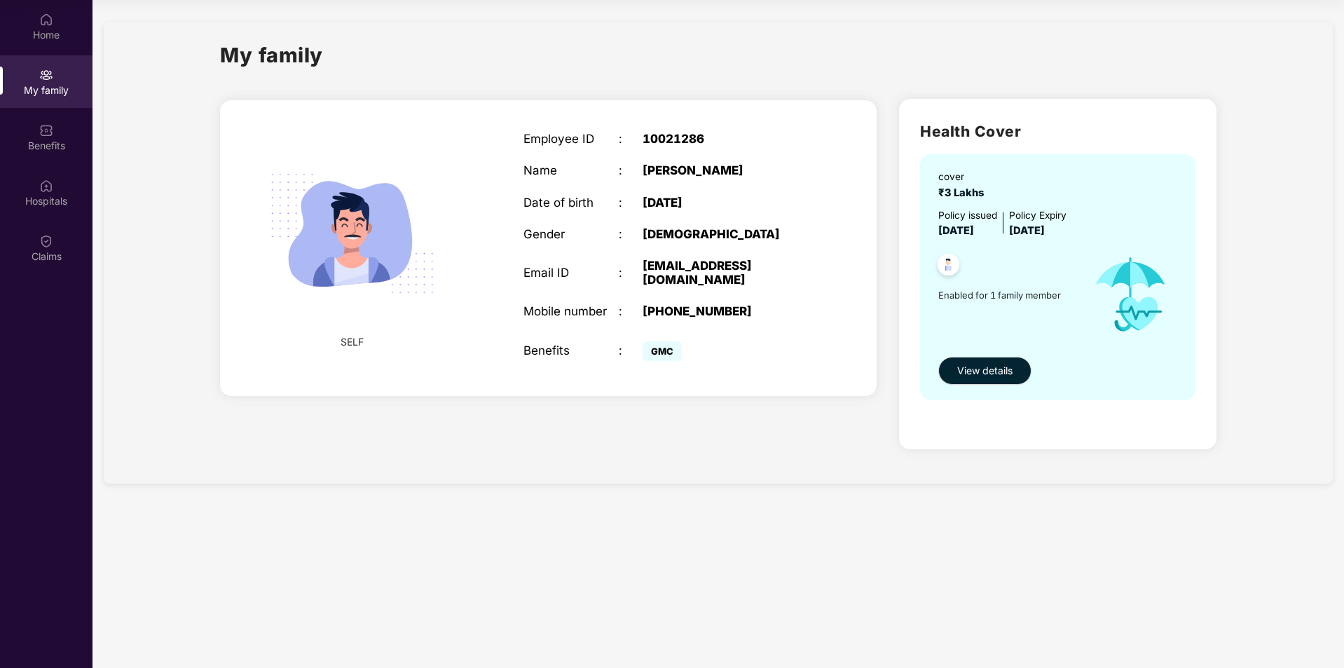
click at [665, 350] on span "GMC" at bounding box center [661, 351] width 39 height 20
click at [333, 316] on img at bounding box center [352, 233] width 202 height 202
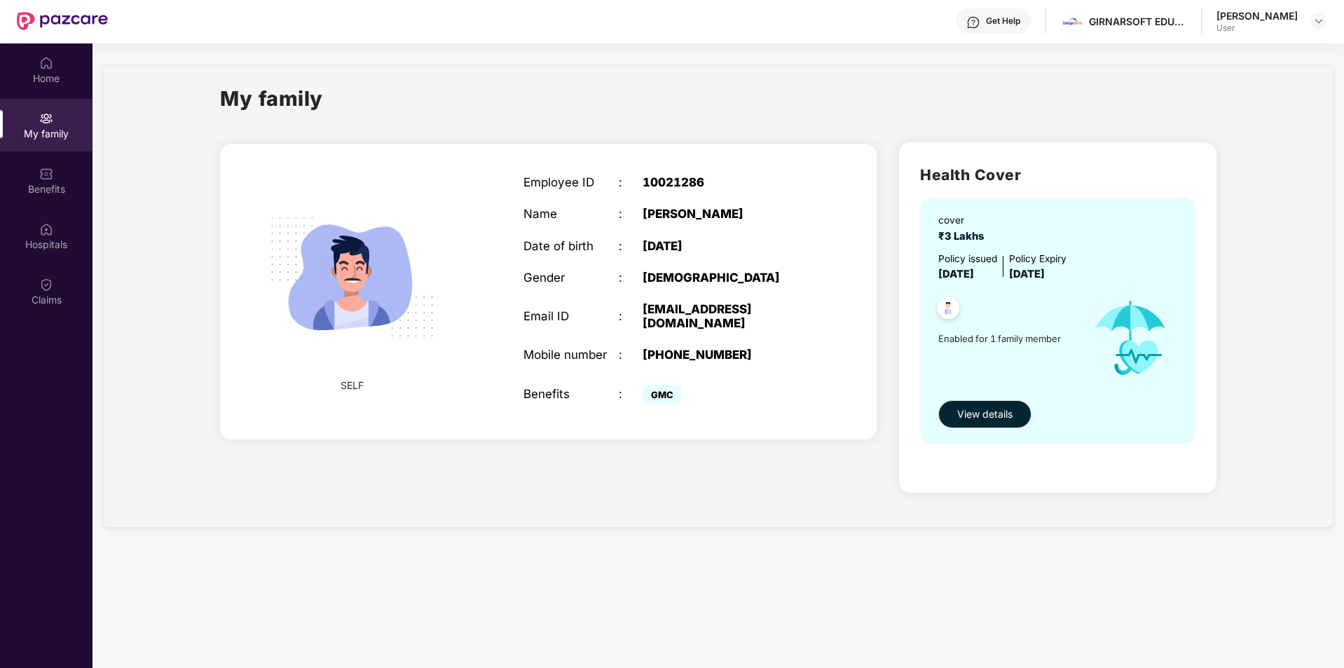
scroll to position [0, 0]
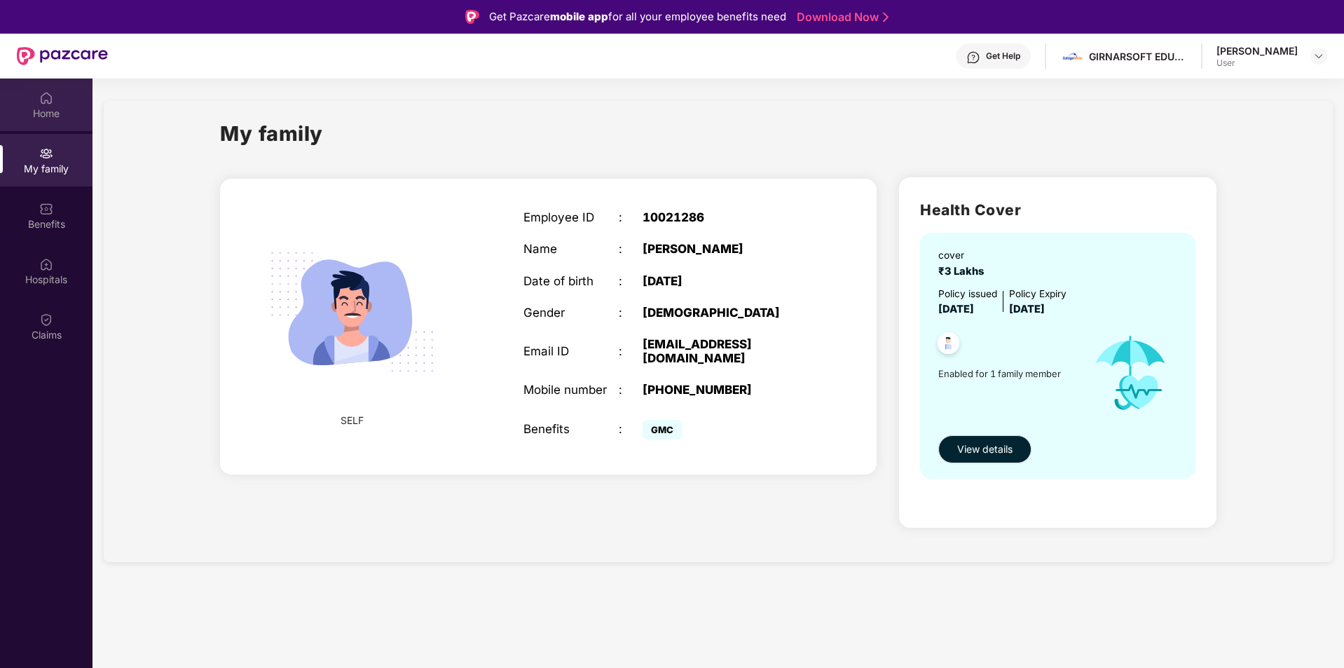
click at [48, 97] on img at bounding box center [46, 98] width 14 height 14
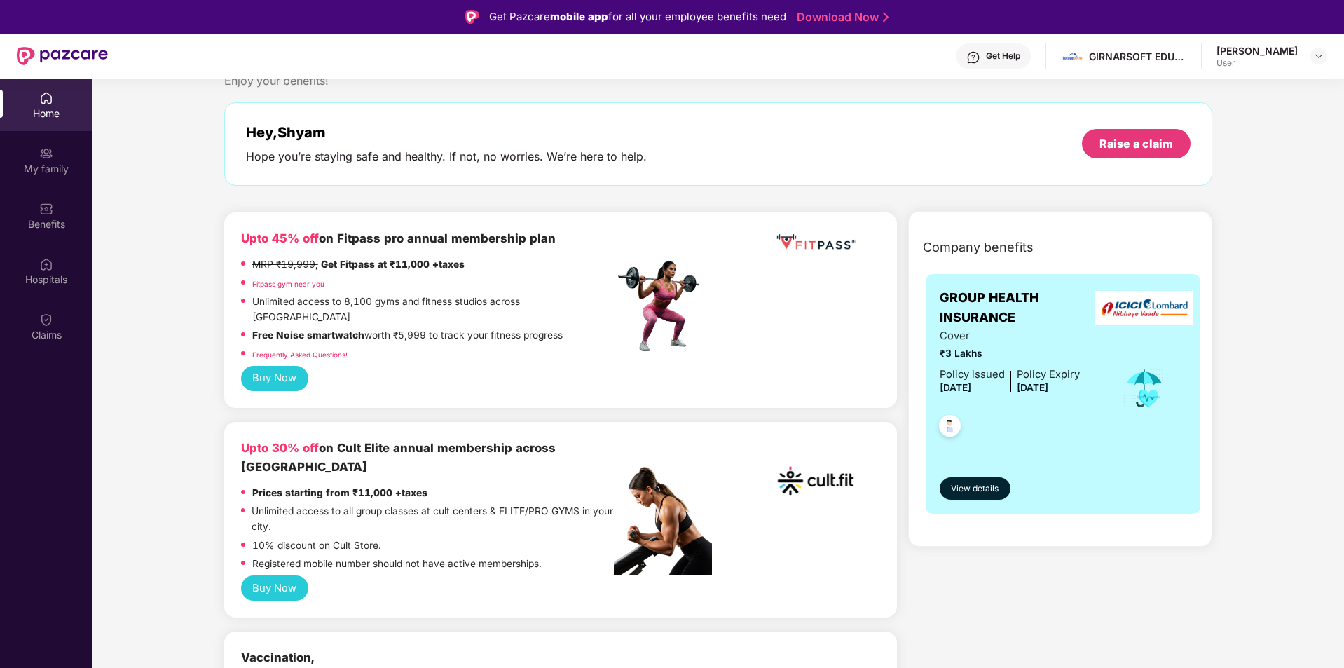
scroll to position [84, 0]
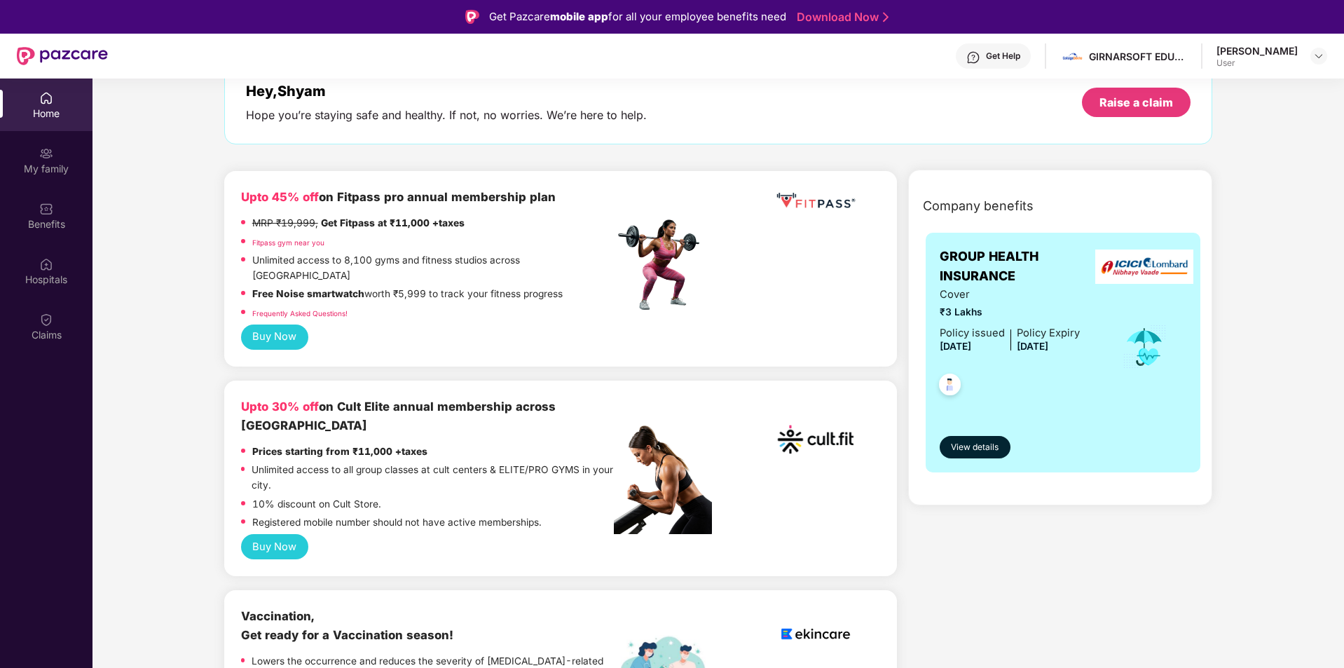
click at [1268, 47] on div "[PERSON_NAME]" at bounding box center [1256, 50] width 81 height 13
click at [1307, 56] on div "[PERSON_NAME] User" at bounding box center [1271, 56] width 111 height 25
click at [1327, 51] on header "Get Help GIRNARSOFT EDUCATION SERVICES PRIVATE LIMITED [PERSON_NAME] User" at bounding box center [672, 56] width 1344 height 45
click at [1325, 52] on div at bounding box center [1318, 56] width 17 height 17
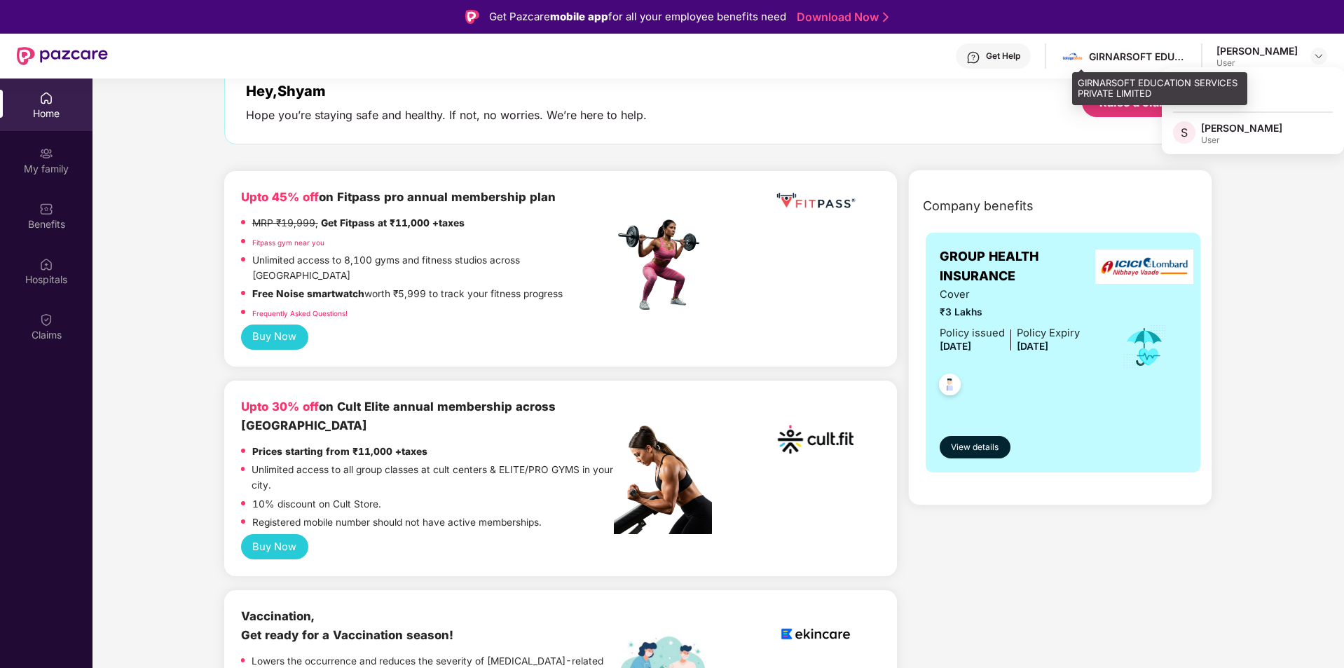
click at [1164, 46] on div "GIRNARSOFT EDUCATION SERVICES PRIVATE LIMITED" at bounding box center [1123, 56] width 127 height 25
click at [1167, 59] on div "GIRNARSOFT EDUCATION SERVICES PRIVATE LIMITED" at bounding box center [1138, 56] width 98 height 13
click at [1178, 55] on div "GIRNARSOFT EDUCATION SERVICES PRIVATE LIMITED" at bounding box center [1138, 56] width 98 height 13
click at [1160, 81] on div "GIRNARSOFT EDUCATION SERVICES PRIVATE LIMITED" at bounding box center [1159, 88] width 175 height 33
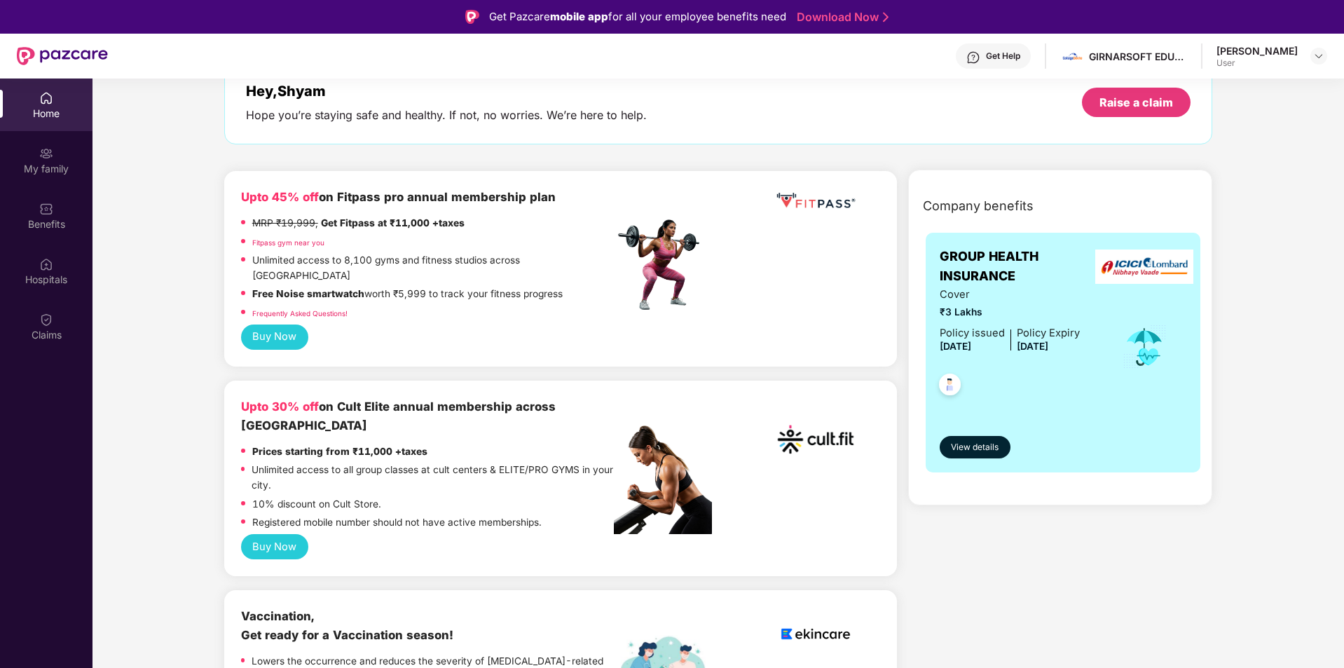
click at [1289, 60] on div "User" at bounding box center [1256, 62] width 81 height 11
click at [1319, 42] on div "Get Help GIRNARSOFT EDUCATION SERVICES PRIVATE LIMITED [PERSON_NAME] User" at bounding box center [717, 56] width 1219 height 45
drag, startPoint x: 1324, startPoint y: 53, endPoint x: 1321, endPoint y: 60, distance: 7.2
click at [1322, 53] on div at bounding box center [1318, 56] width 17 height 17
click at [1246, 127] on div "[PERSON_NAME]" at bounding box center [1241, 127] width 81 height 13
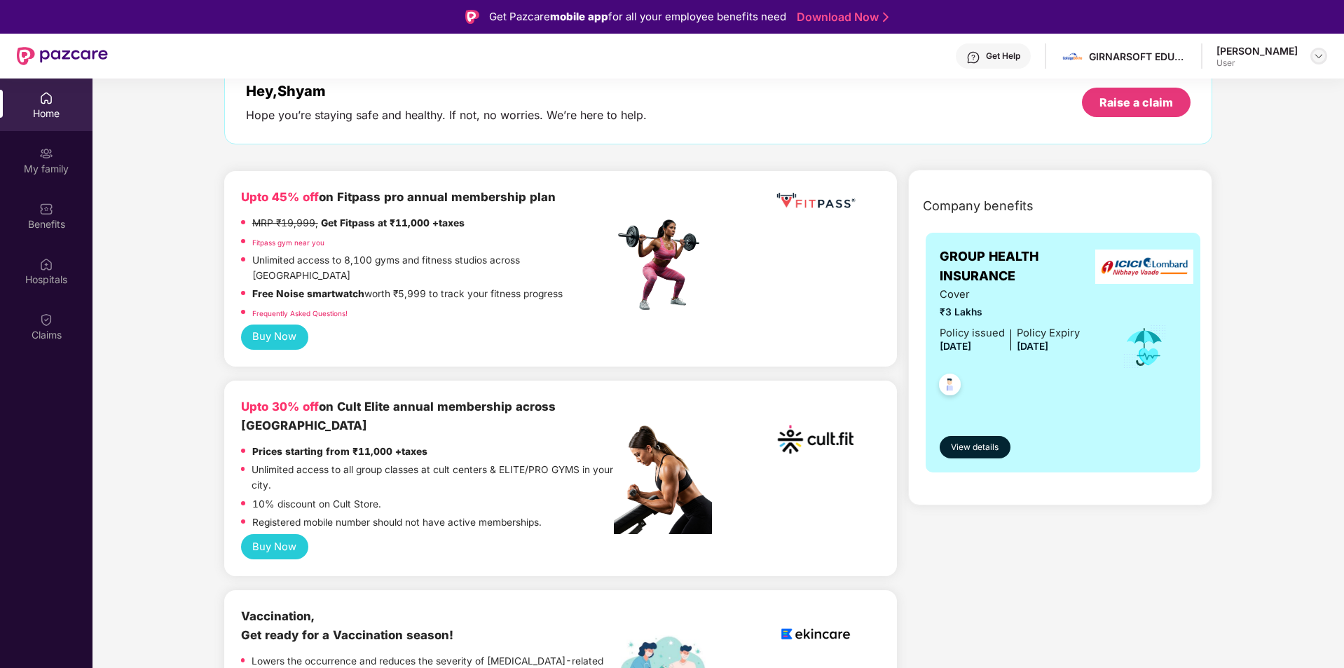
click at [1317, 49] on div at bounding box center [1318, 56] width 17 height 17
click at [1193, 97] on div "Logout" at bounding box center [1253, 89] width 182 height 27
